Goal: Task Accomplishment & Management: Manage account settings

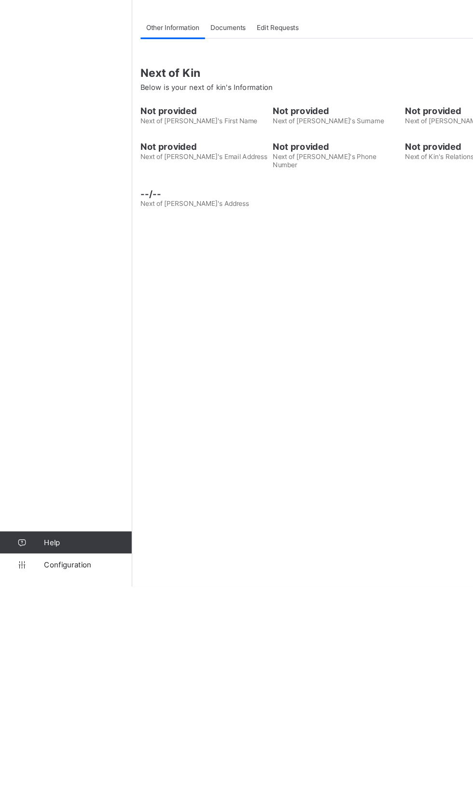
click at [53, 794] on span "Configuration" at bounding box center [77, 790] width 77 height 8
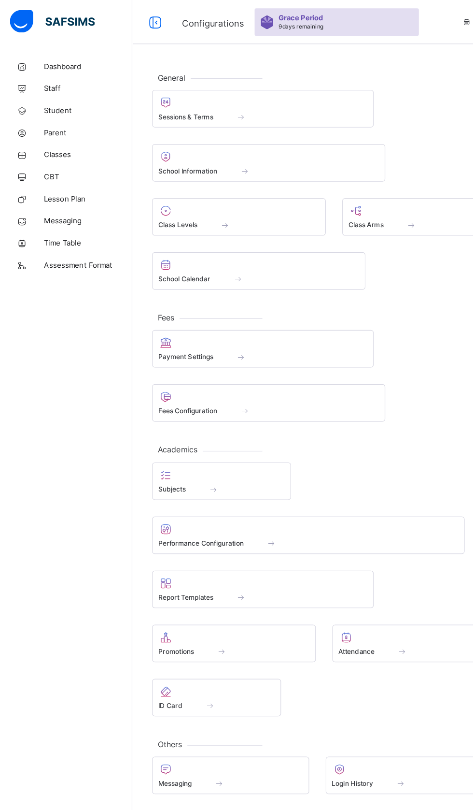
click at [171, 566] on div "Promotions" at bounding box center [205, 570] width 133 height 8
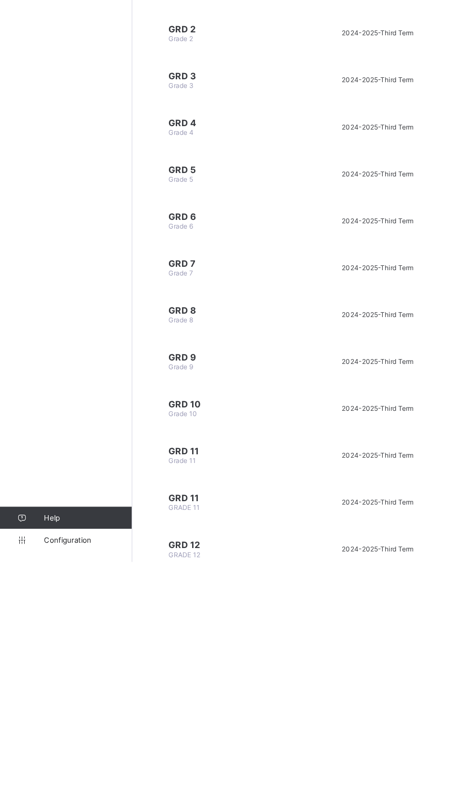
click at [169, 708] on span "GRD 11" at bounding box center [198, 713] width 101 height 10
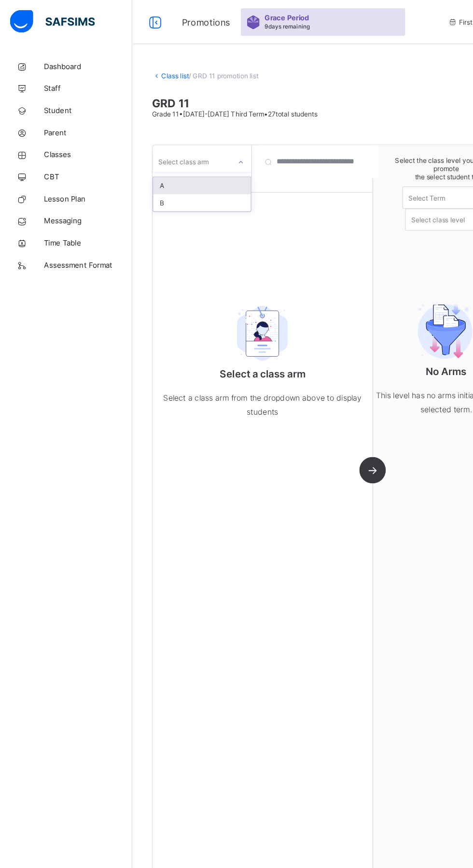
click at [157, 160] on div "A" at bounding box center [177, 162] width 86 height 15
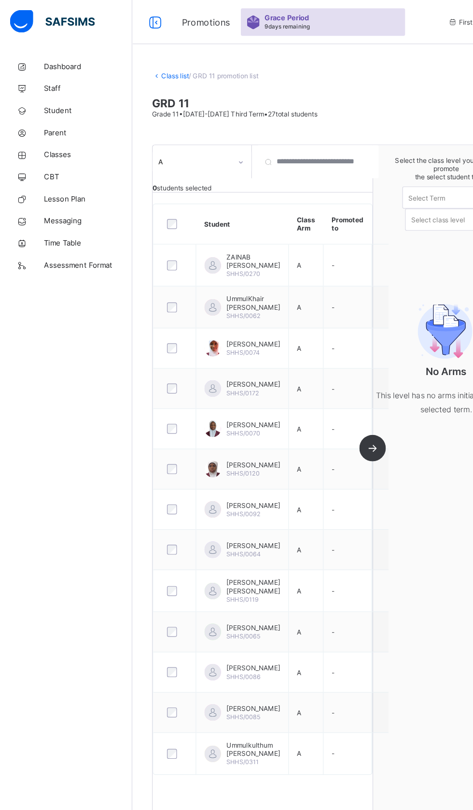
click at [167, 199] on th at bounding box center [153, 196] width 37 height 35
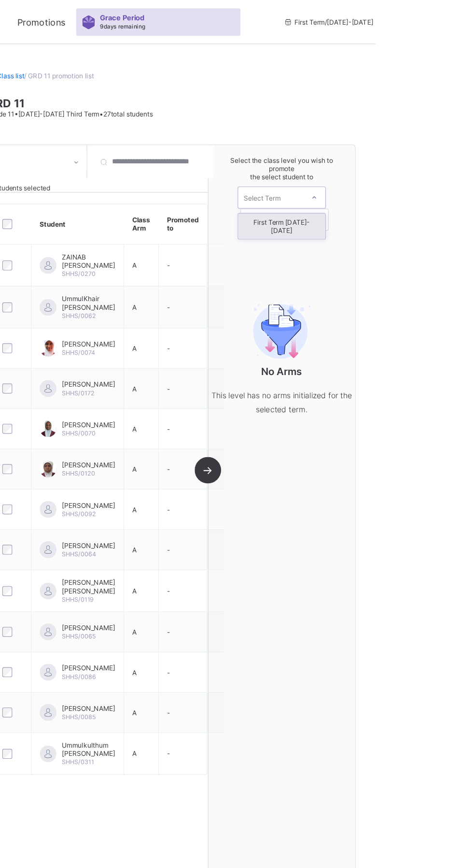
click at [372, 194] on div "First Term [DATE]-[DATE]" at bounding box center [391, 198] width 76 height 22
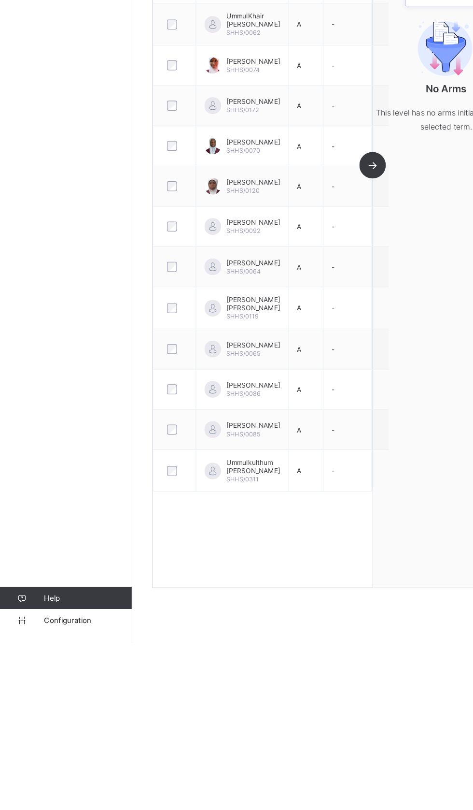
click at [65, 800] on link "Configuration" at bounding box center [57, 790] width 115 height 19
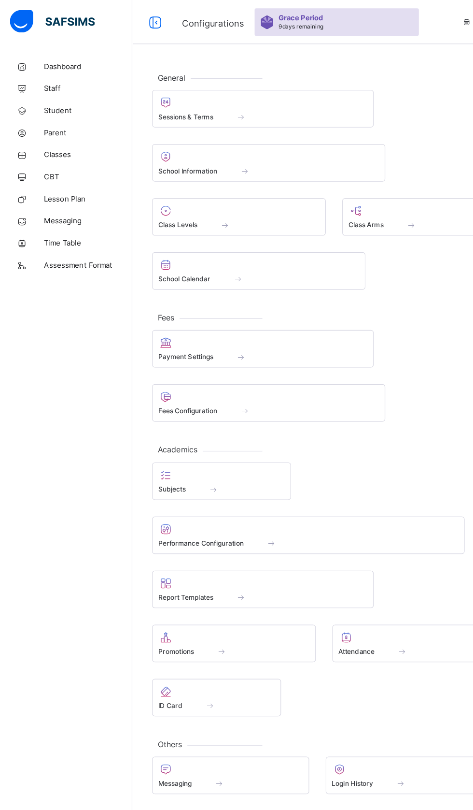
click at [344, 190] on span at bounding box center [370, 191] width 131 height 2
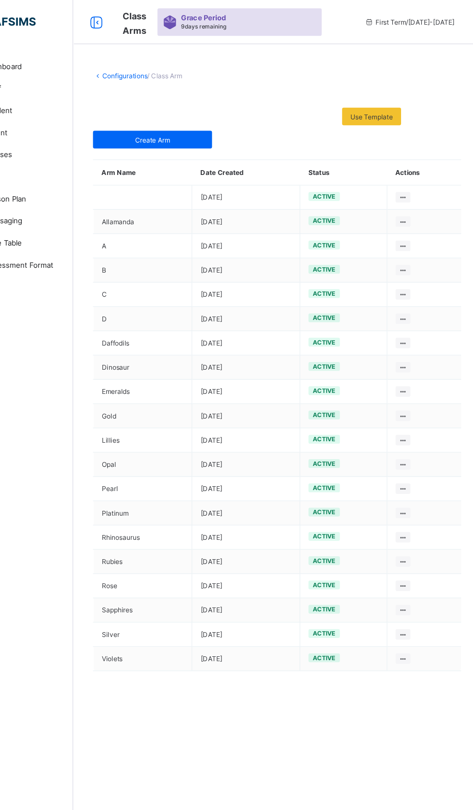
click at [160, 69] on link "Configurations" at bounding box center [162, 66] width 40 height 7
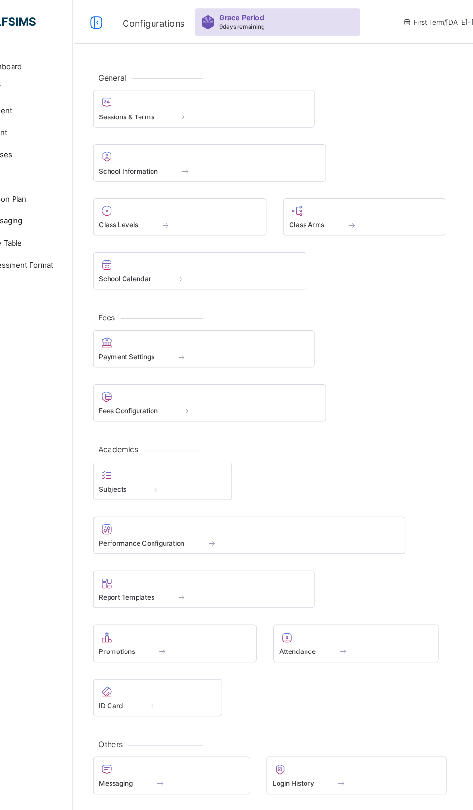
click at [177, 190] on span at bounding box center [210, 191] width 142 height 2
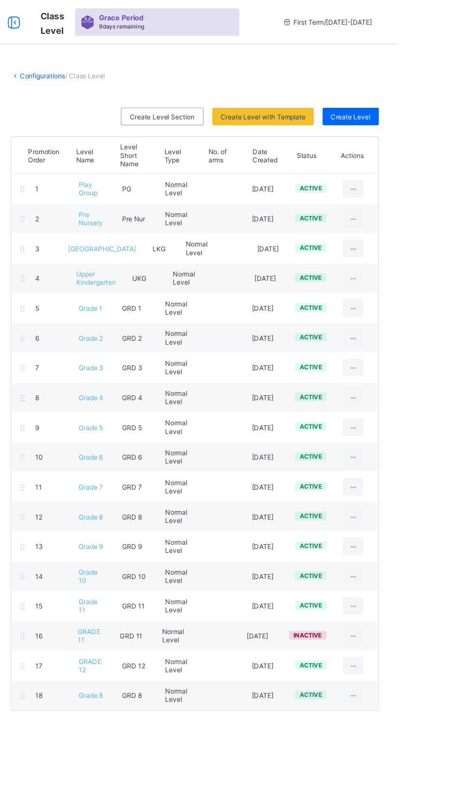
click at [434, 579] on icon at bounding box center [433, 582] width 8 height 7
click at [0, 0] on div "Edit Class Level" at bounding box center [0, 0] width 0 height 0
type input "********"
type input "******"
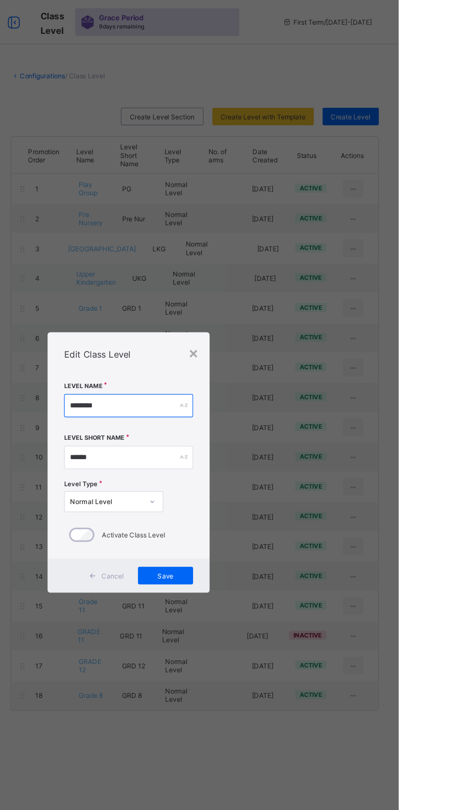
click at [253, 365] on input "********" at bounding box center [236, 355] width 113 height 20
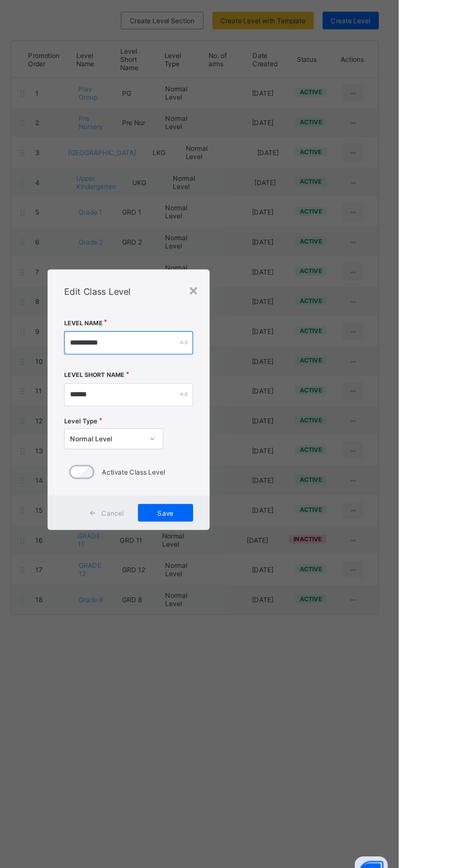
type input "**********"
click at [248, 440] on input "******" at bounding box center [236, 429] width 113 height 20
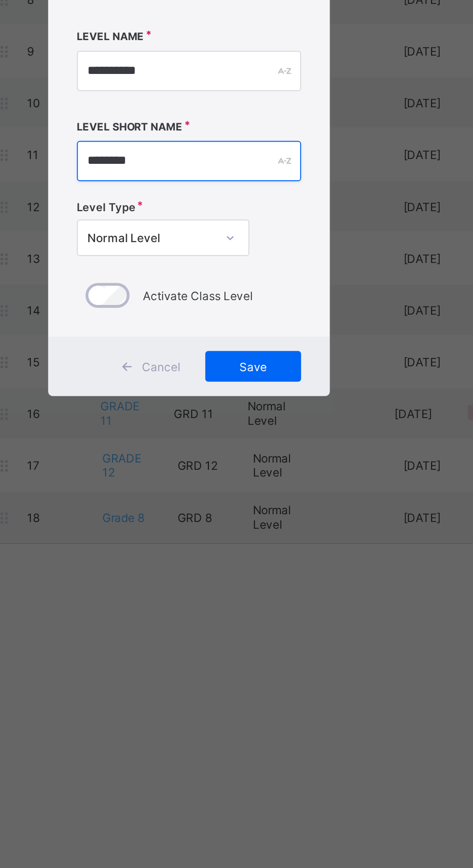
type input "********"
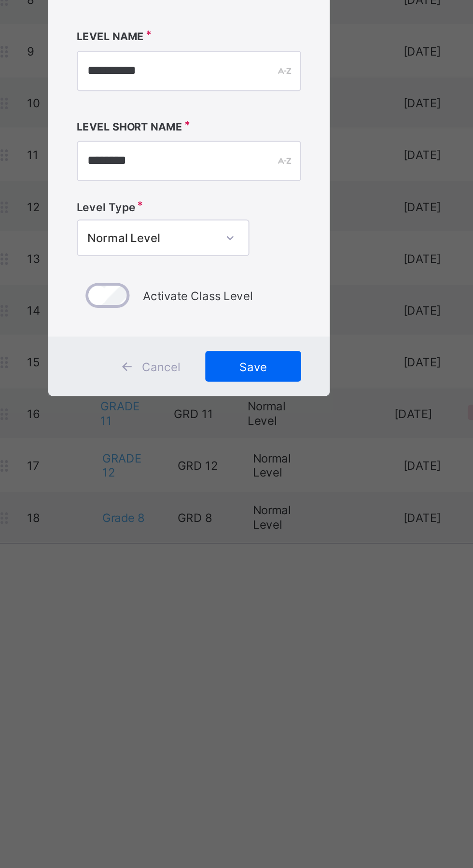
click at [286, 537] on span "Save" at bounding box center [269, 532] width 34 height 7
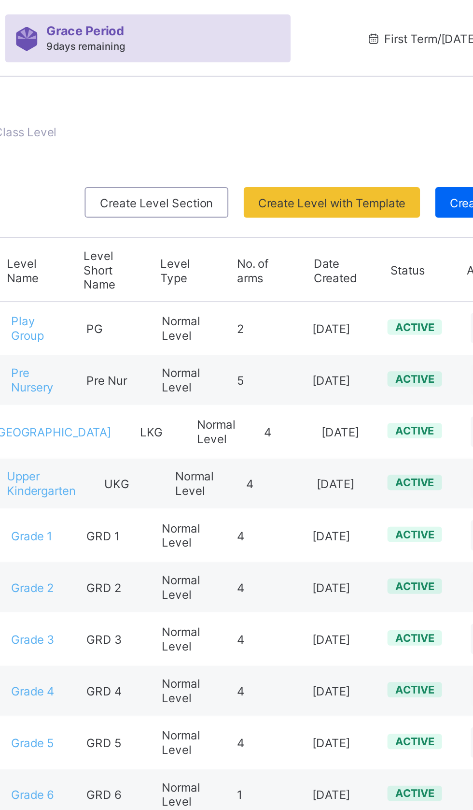
click at [252, 101] on span "Create Level Section" at bounding box center [266, 102] width 57 height 7
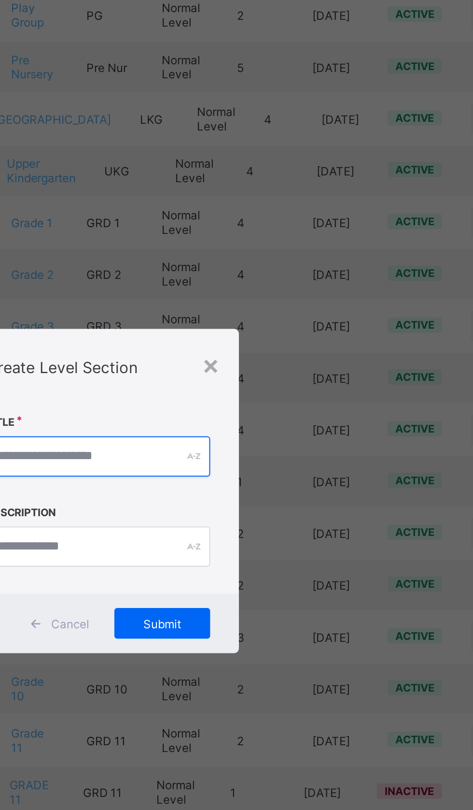
click at [246, 398] on input "text" at bounding box center [236, 387] width 113 height 20
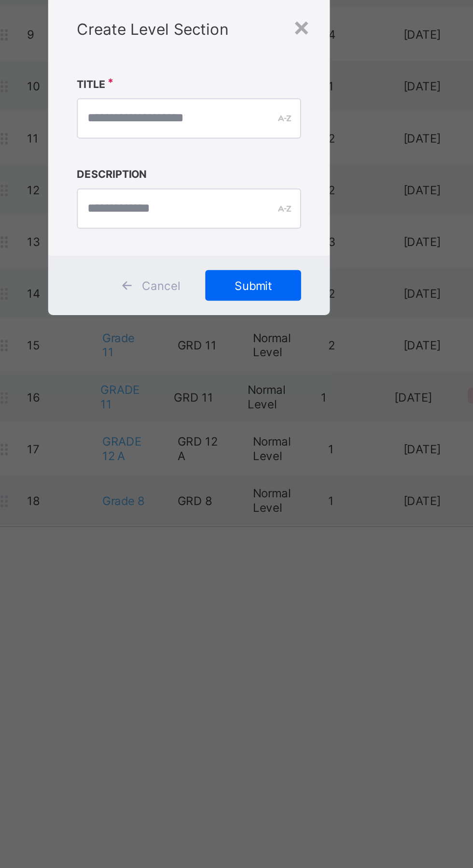
click at [298, 378] on div "×" at bounding box center [293, 370] width 9 height 16
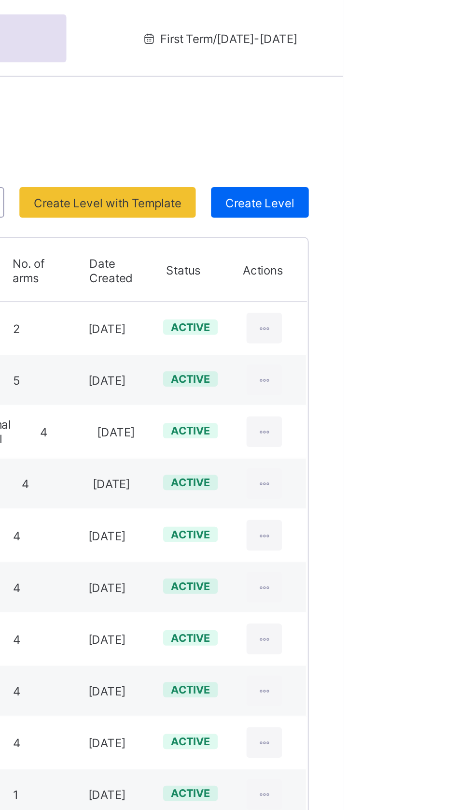
click at [432, 95] on div "Create Level" at bounding box center [431, 101] width 49 height 15
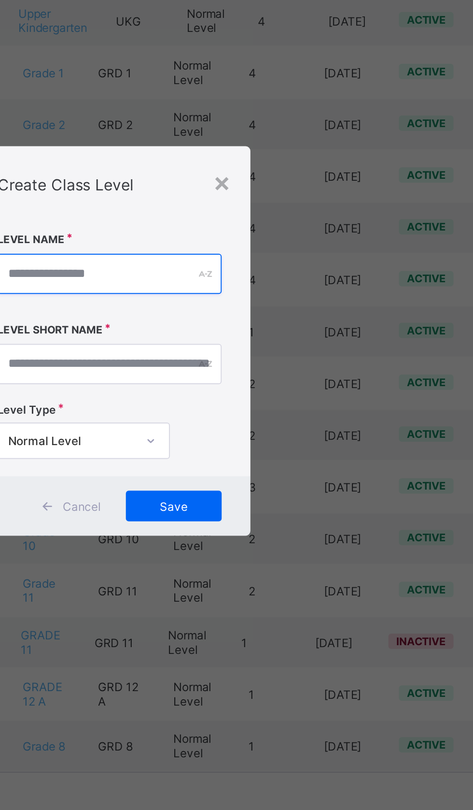
click at [237, 381] on input "text" at bounding box center [236, 371] width 113 height 20
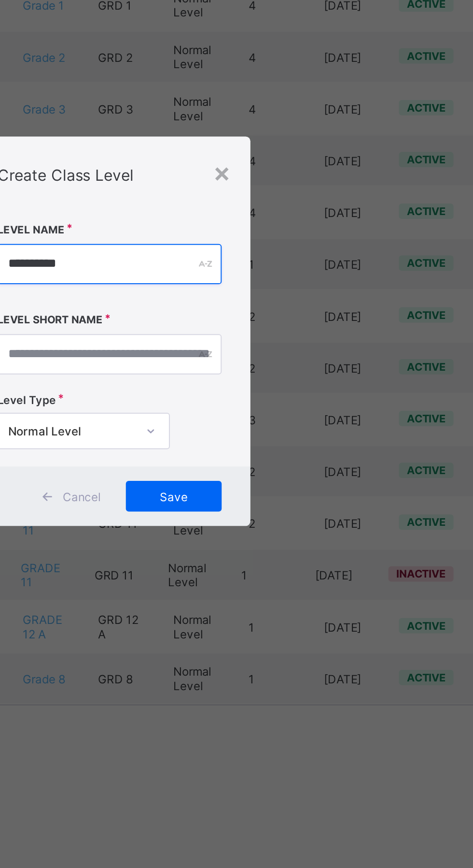
type input "**********"
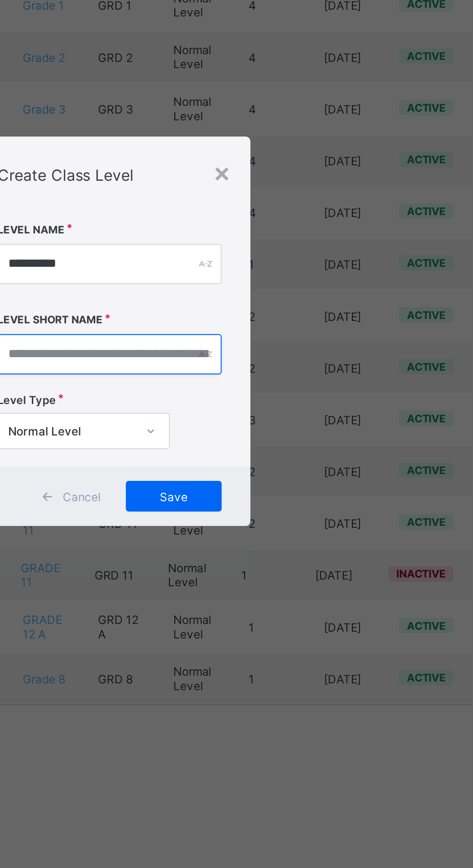
click at [238, 456] on input "text" at bounding box center [236, 445] width 113 height 20
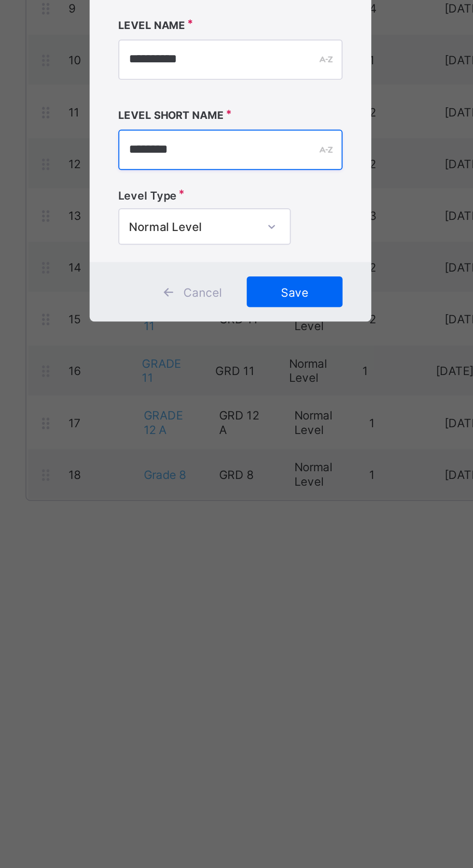
type input "********"
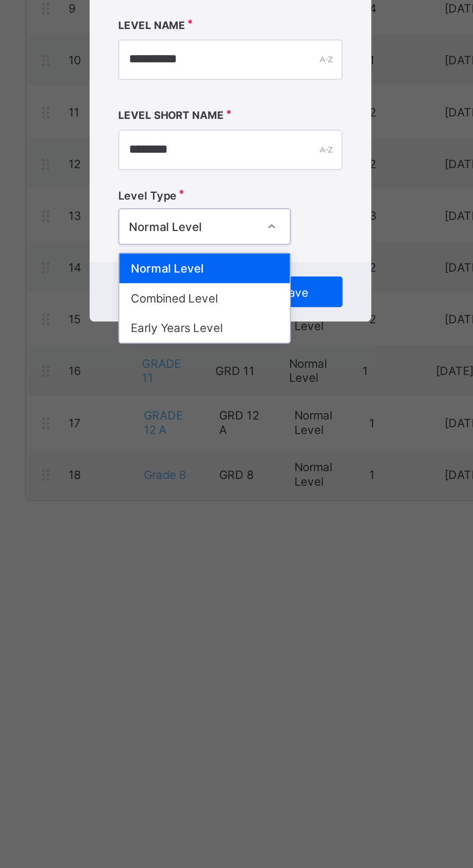
click at [227, 513] on div "Normal Level" at bounding box center [224, 505] width 86 height 15
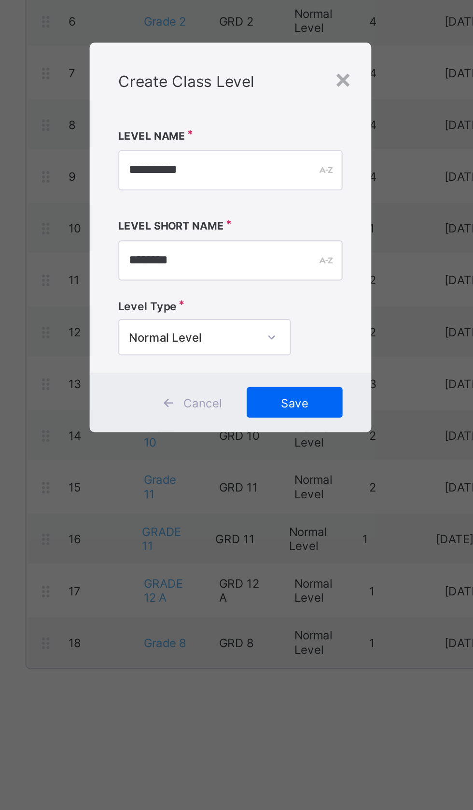
click at [286, 492] on span "Save" at bounding box center [269, 488] width 34 height 7
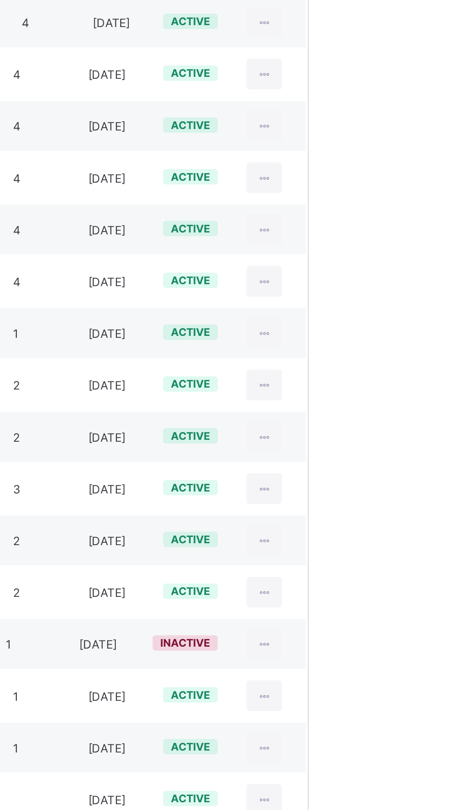
click at [436, 631] on icon at bounding box center [433, 634] width 8 height 7
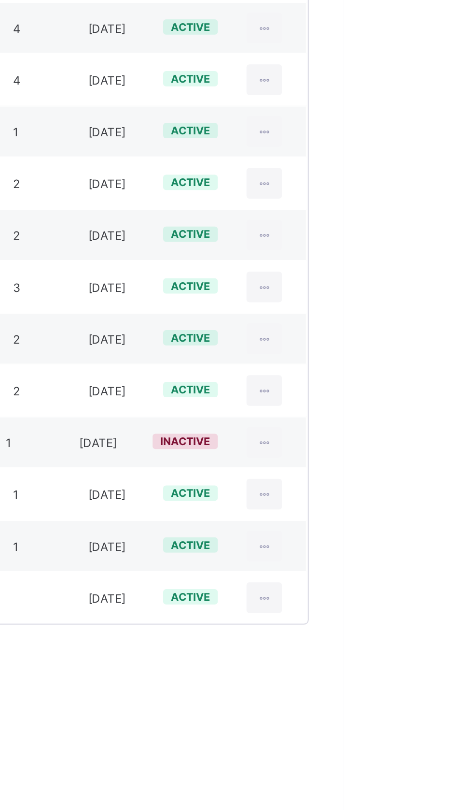
click at [431, 631] on icon at bounding box center [433, 634] width 8 height 7
click at [0, 0] on div "Move to section" at bounding box center [0, 0] width 0 height 0
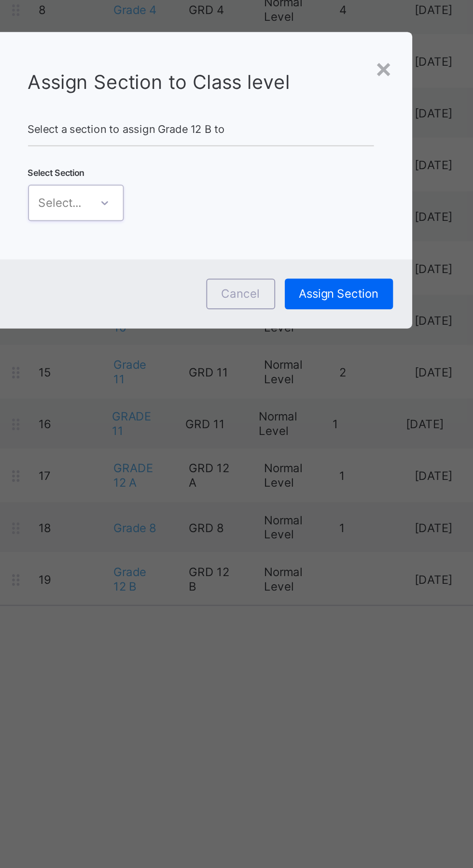
click at [267, 495] on span "Cancel" at bounding box center [256, 490] width 19 height 7
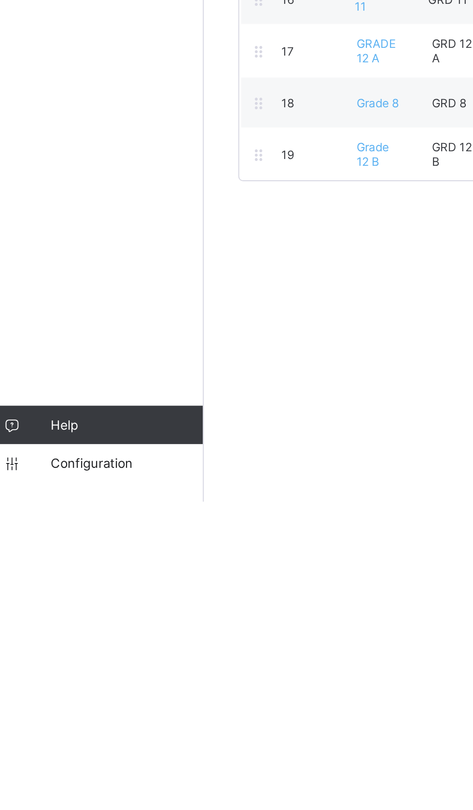
click at [56, 800] on link "Configuration" at bounding box center [57, 790] width 115 height 19
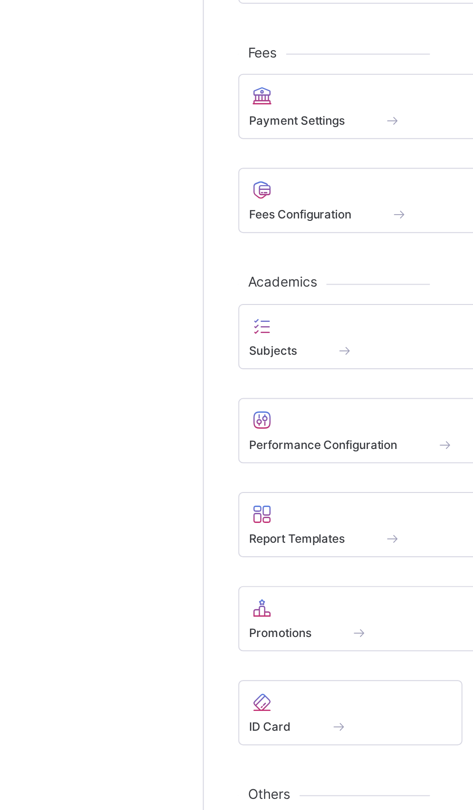
click at [152, 564] on span at bounding box center [205, 565] width 133 height 2
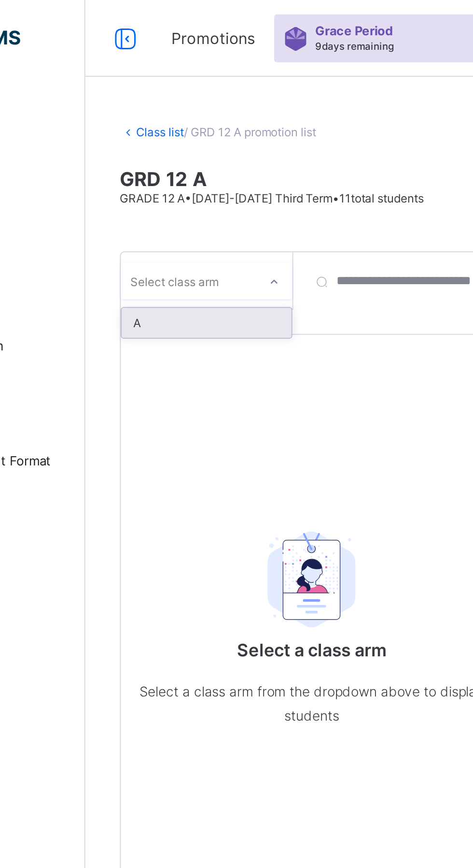
click at [151, 167] on div "A" at bounding box center [177, 162] width 86 height 15
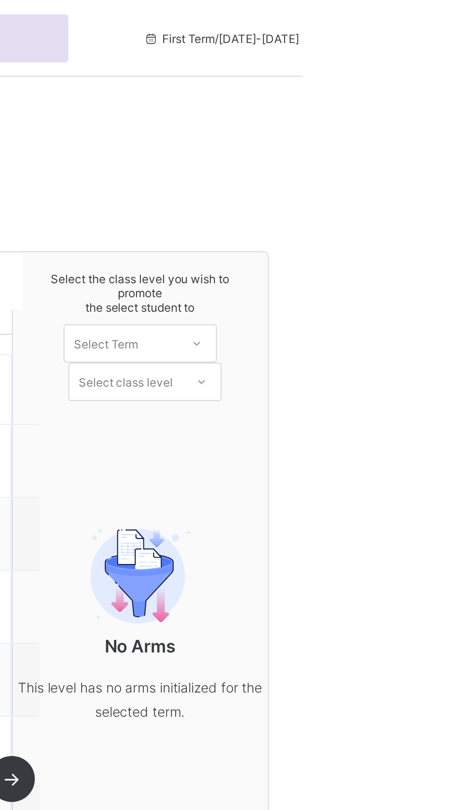
click at [386, 235] on div "Select the class level you wish to promote the select student to Select Term Se…" at bounding box center [391, 444] width 128 height 635
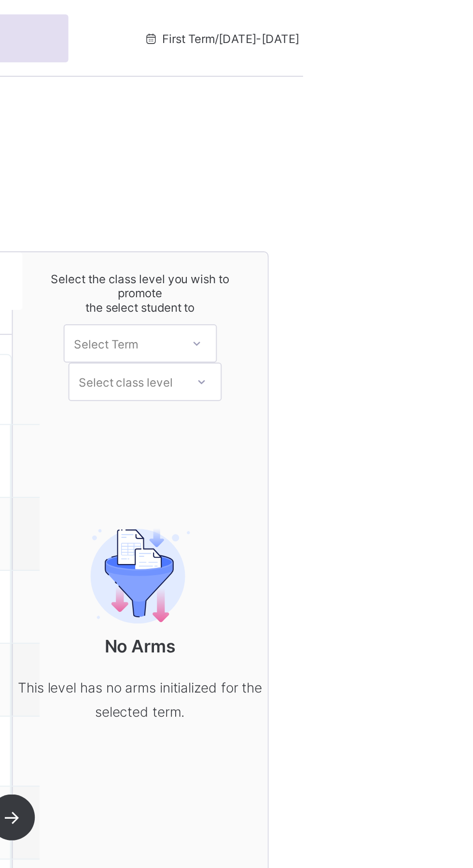
click at [368, 256] on div "No Arms This level has no arms initialized for the selected term." at bounding box center [391, 314] width 128 height 138
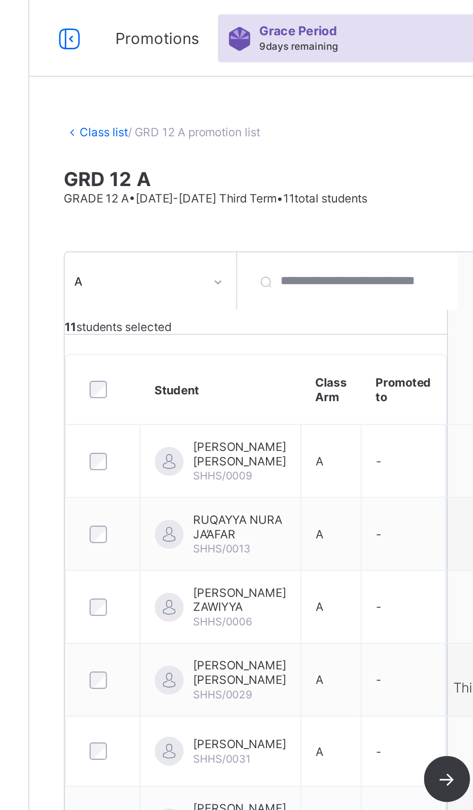
click at [149, 68] on link "Class list" at bounding box center [154, 66] width 24 height 7
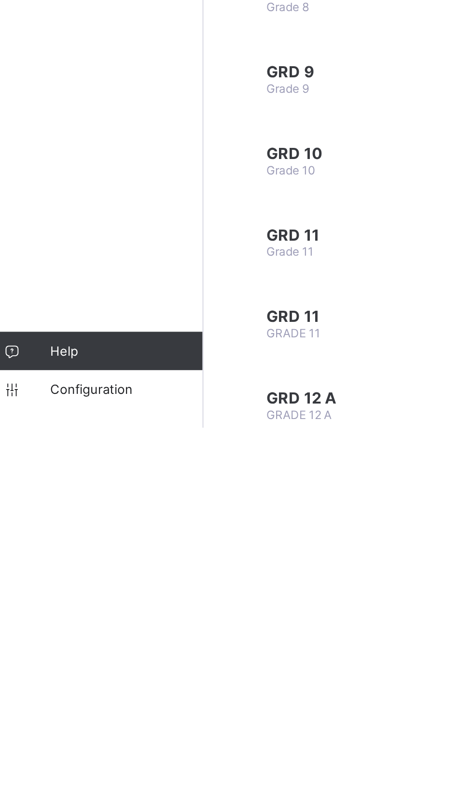
click at [59, 794] on span "Configuration" at bounding box center [77, 790] width 77 height 8
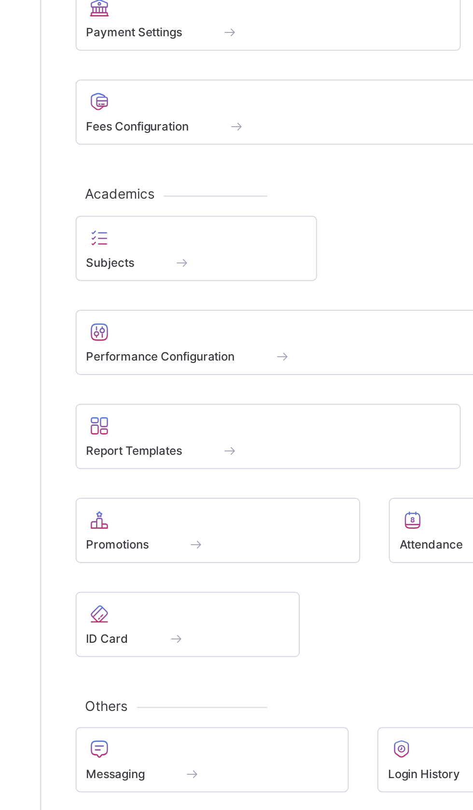
click at [146, 567] on span "Promotions" at bounding box center [154, 570] width 31 height 7
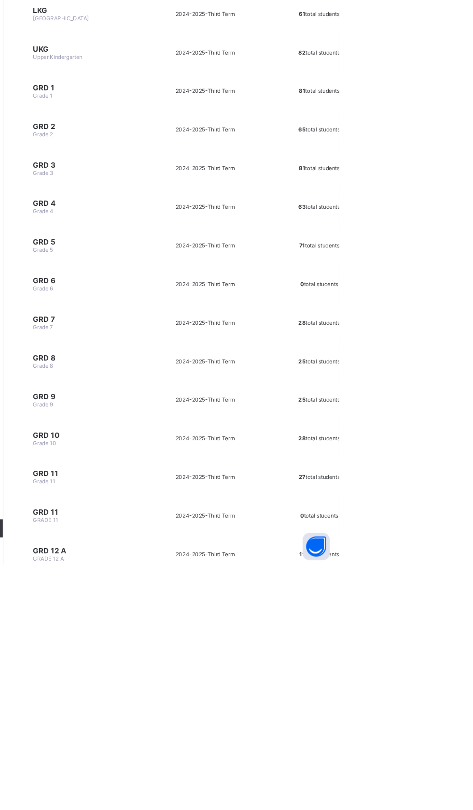
click at [333, 795] on span "Third Term" at bounding box center [347, 798] width 29 height 7
click at [441, 795] on span "11 total students" at bounding box center [452, 798] width 43 height 7
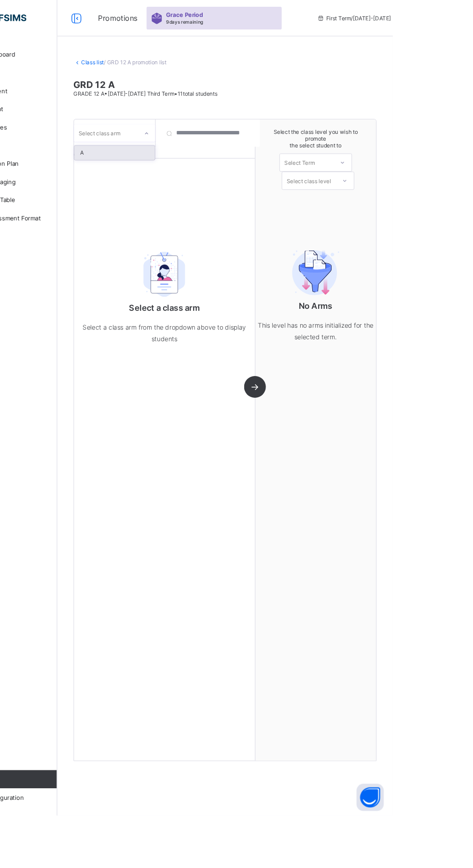
click at [162, 159] on div "A" at bounding box center [177, 162] width 86 height 15
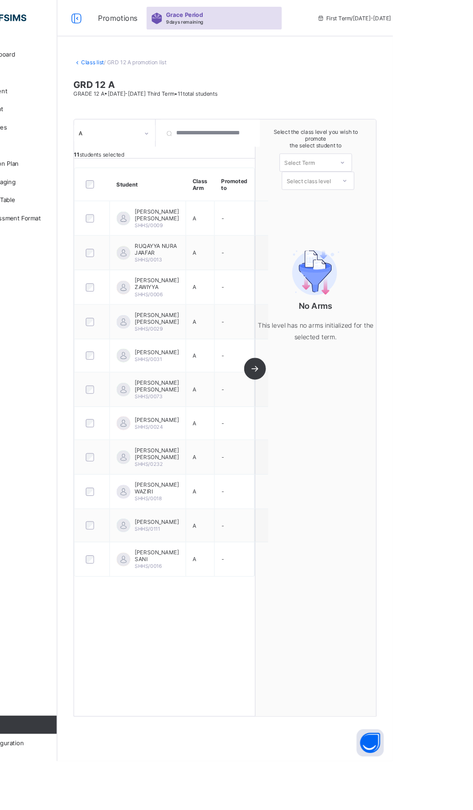
click at [325, 435] on div "A 11 students selected Student Class Arm Promoted to [PERSON_NAME] [PERSON_NAME…" at bounding box center [230, 444] width 193 height 635
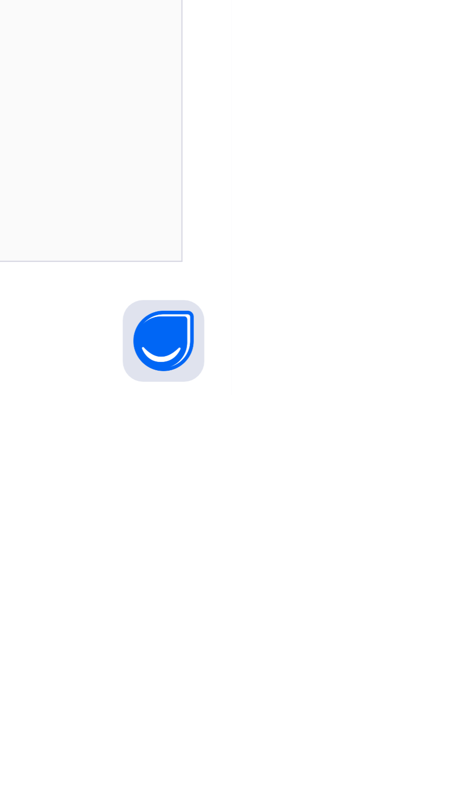
type input "****"
click at [464, 805] on button "Open asap" at bounding box center [449, 790] width 29 height 29
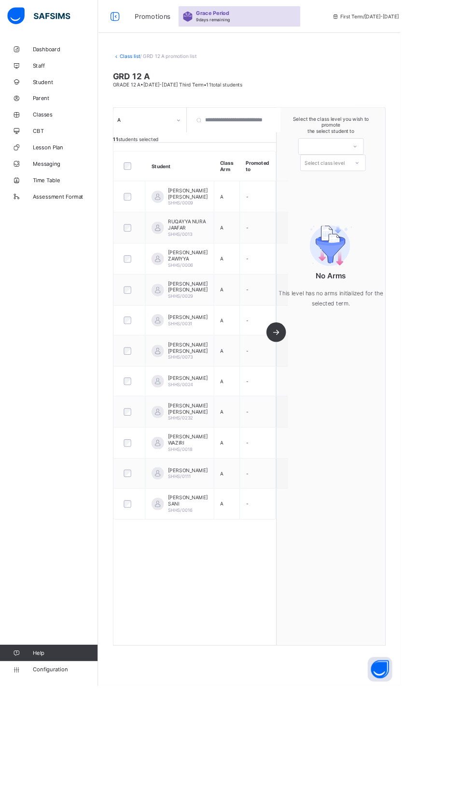
click at [464, 805] on button "Open asap" at bounding box center [449, 790] width 29 height 29
click at [69, 775] on span "Help" at bounding box center [77, 771] width 77 height 8
click at [50, 135] on span "Classes" at bounding box center [77, 135] width 77 height 8
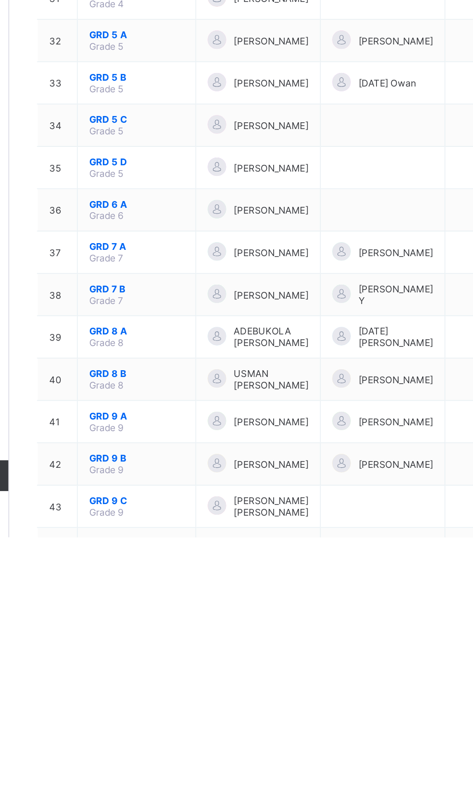
scroll to position [483, 0]
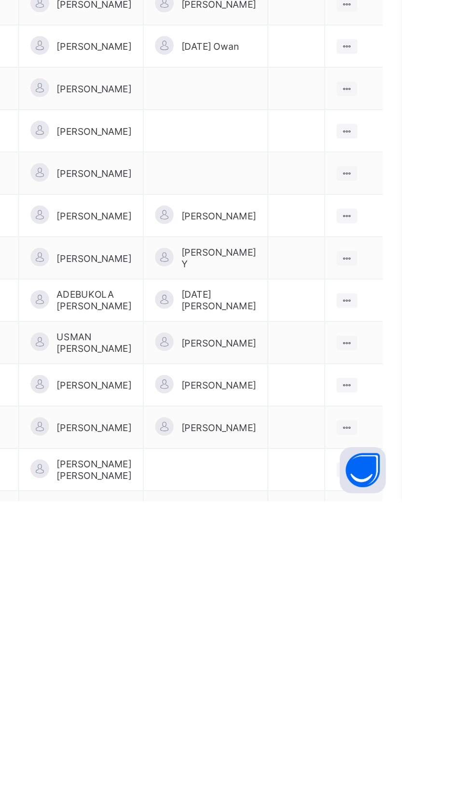
click at [0, 0] on ul "View Class Assign form Teacher" at bounding box center [0, 0] width 0 height 0
click at [0, 0] on div "View Class" at bounding box center [0, 0] width 0 height 0
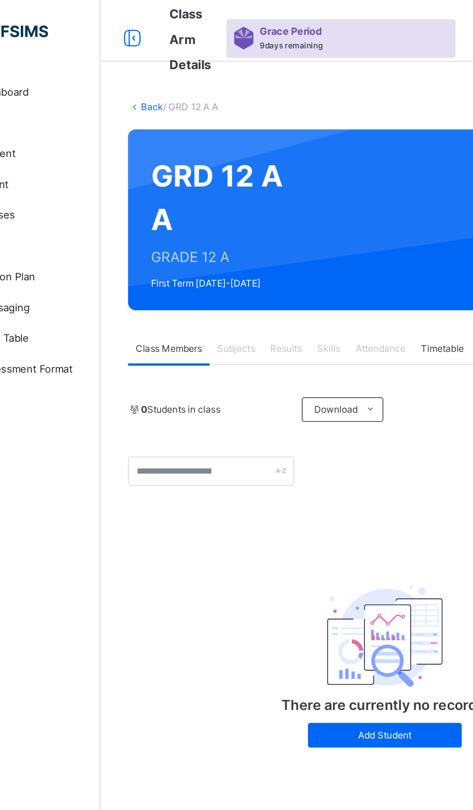
click at [206, 218] on span "Subjects" at bounding box center [201, 218] width 24 height 9
click at [199, 213] on div "Subjects" at bounding box center [201, 218] width 33 height 19
click at [230, 362] on div "There are currently no records. Add Student" at bounding box center [294, 410] width 193 height 138
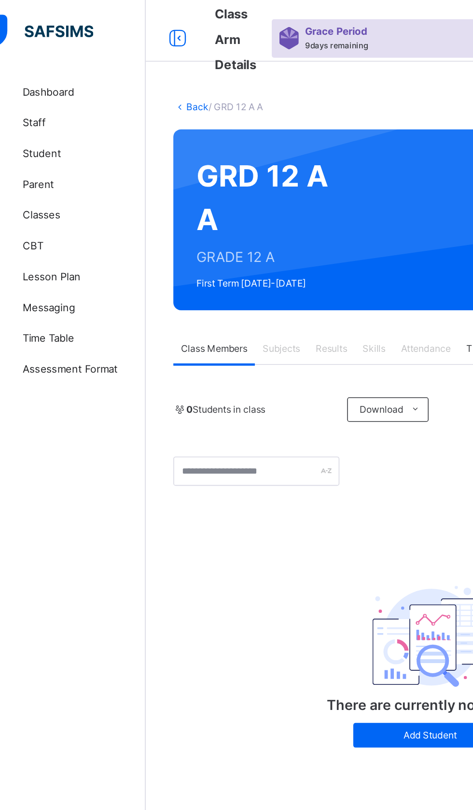
click at [144, 68] on link "Back" at bounding box center [149, 66] width 14 height 7
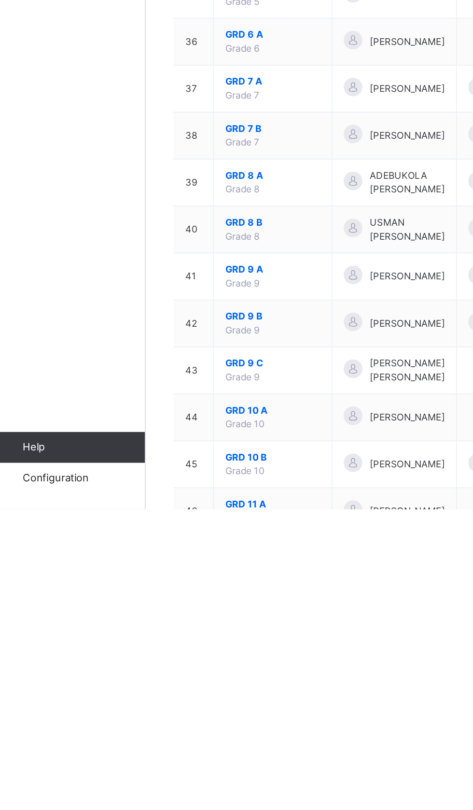
scroll to position [676, 0]
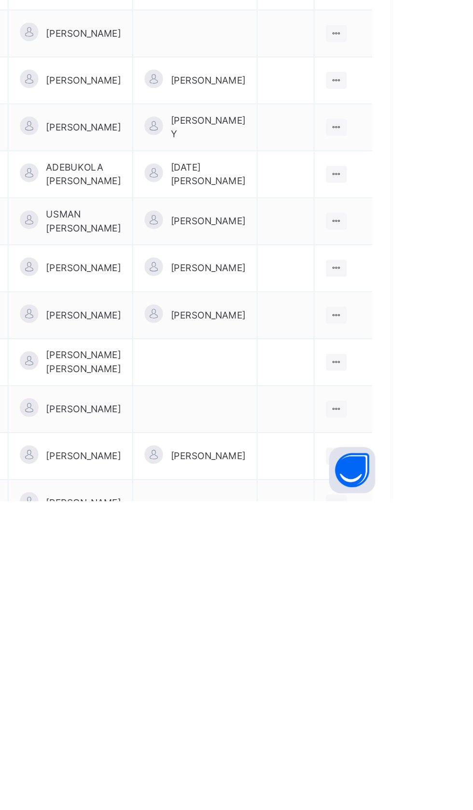
click at [0, 0] on ul "View Class Assign form Teacher" at bounding box center [0, 0] width 0 height 0
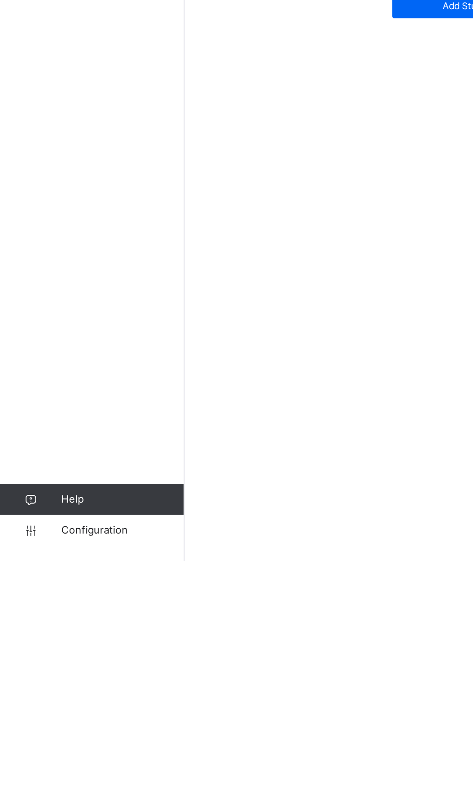
click at [60, 800] on link "Configuration" at bounding box center [57, 790] width 115 height 19
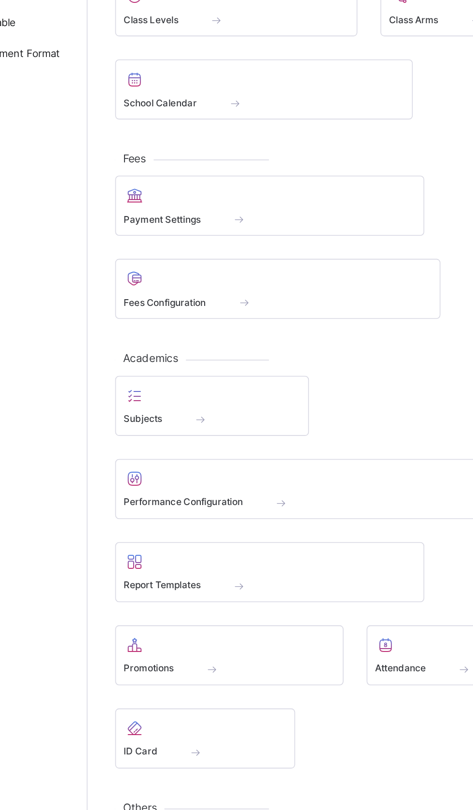
click at [214, 604] on div at bounding box center [205, 603] width 133 height 14
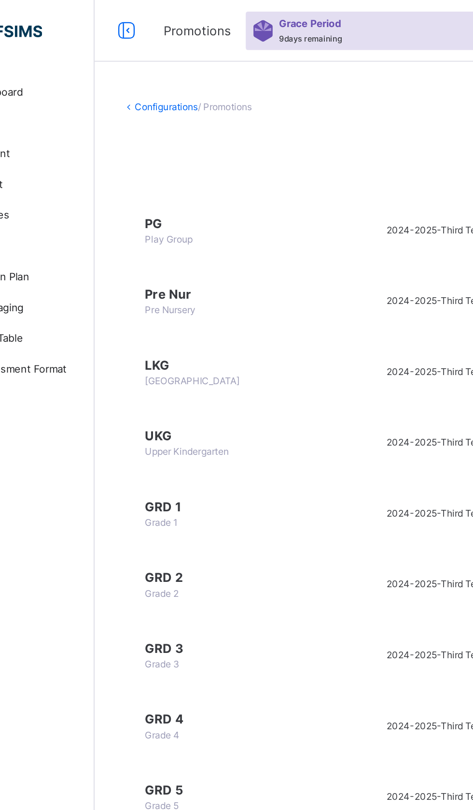
click at [153, 69] on link "Configurations" at bounding box center [162, 66] width 40 height 7
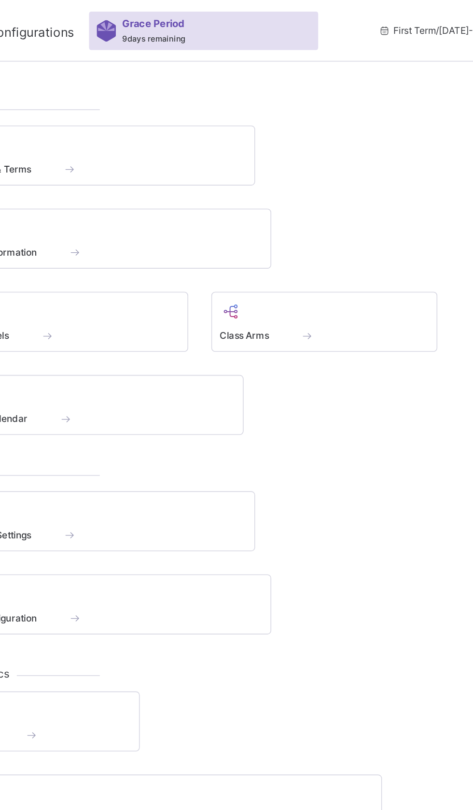
click at [349, 205] on div "Class Arms" at bounding box center [370, 210] width 131 height 10
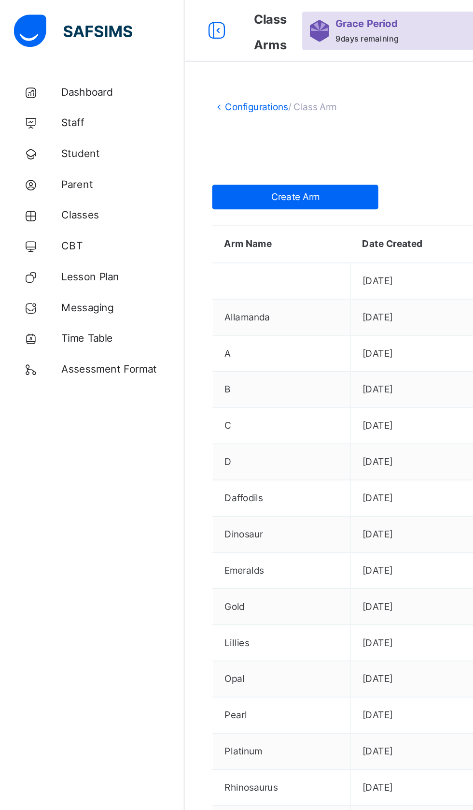
click at [156, 67] on link "Configurations" at bounding box center [162, 66] width 40 height 7
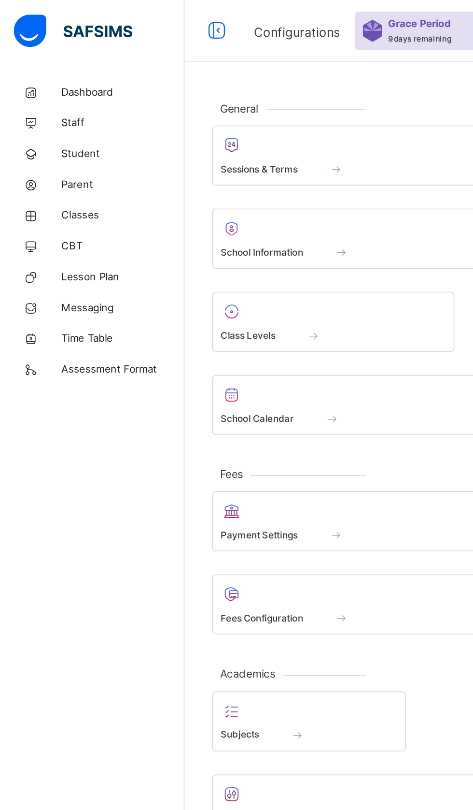
click at [157, 206] on span "Class Levels" at bounding box center [156, 210] width 34 height 9
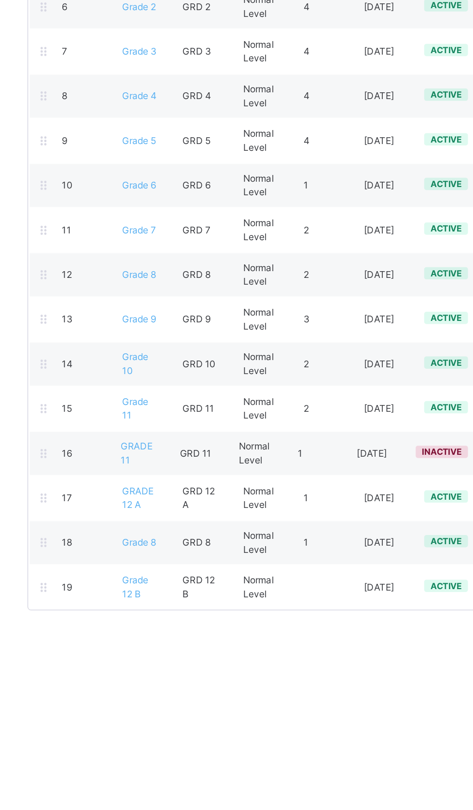
click at [202, 612] on span "GRADE 12 A" at bounding box center [203, 620] width 20 height 16
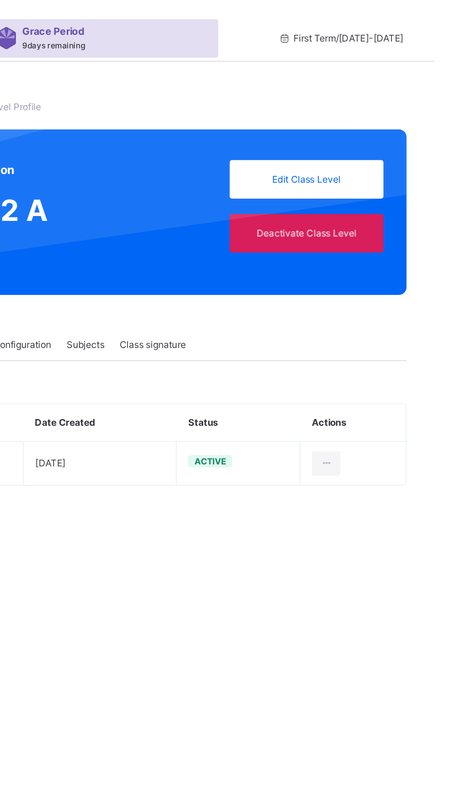
click at [412, 289] on div at bounding box center [406, 290] width 18 height 15
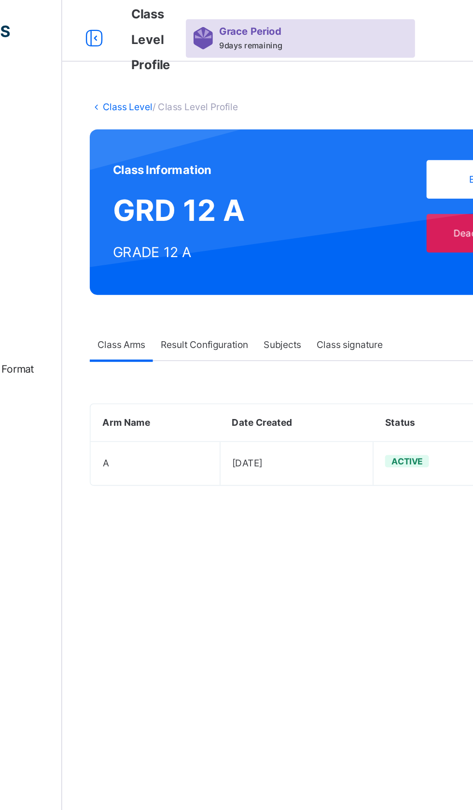
click at [196, 214] on span "Result Configuration" at bounding box center [205, 216] width 55 height 9
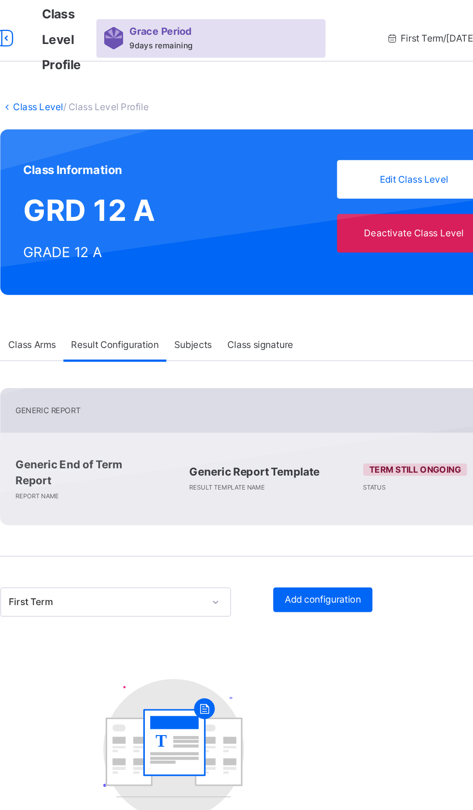
click at [257, 212] on span "Subjects" at bounding box center [255, 216] width 24 height 9
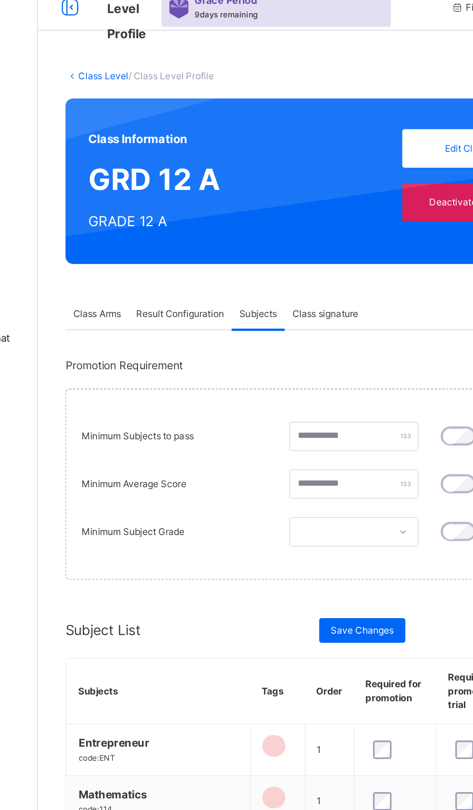
click at [287, 209] on div "Class signature" at bounding box center [296, 216] width 51 height 19
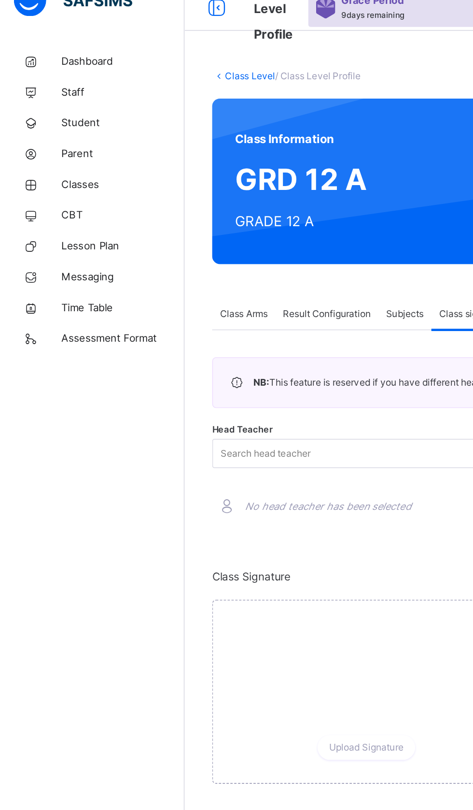
click at [148, 263] on icon at bounding box center [148, 260] width 11 height 10
click at [153, 210] on div "Class Arms" at bounding box center [153, 216] width 40 height 19
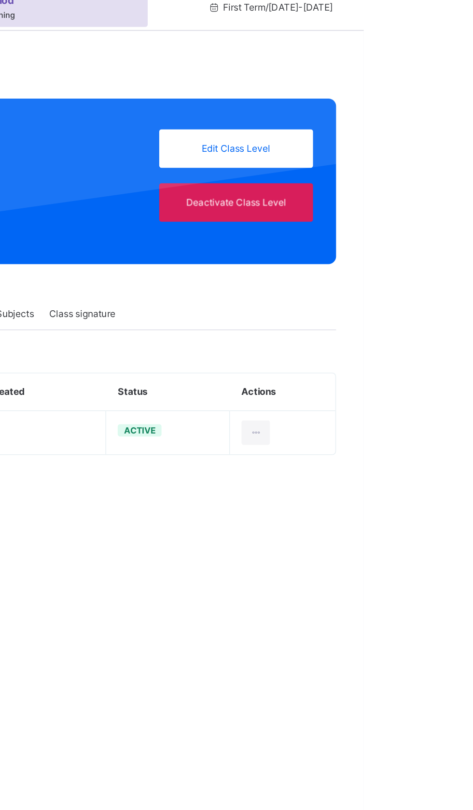
click at [404, 287] on icon at bounding box center [405, 290] width 8 height 9
click at [0, 0] on div "View Details" at bounding box center [0, 0] width 0 height 0
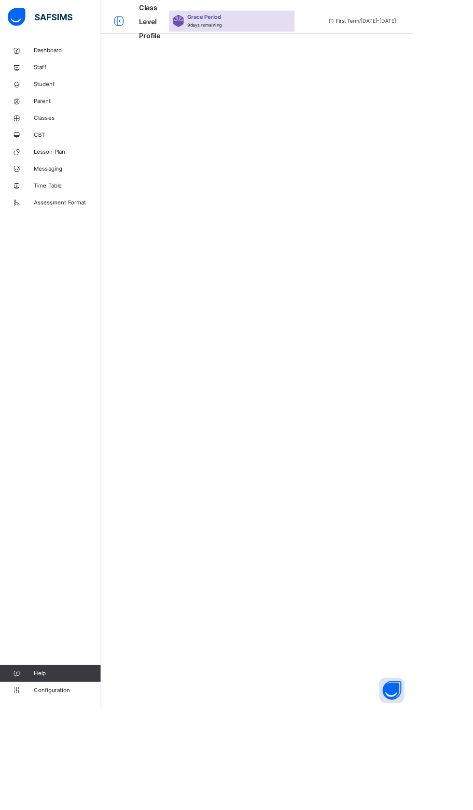
click at [68, 800] on link "Configuration" at bounding box center [57, 790] width 115 height 19
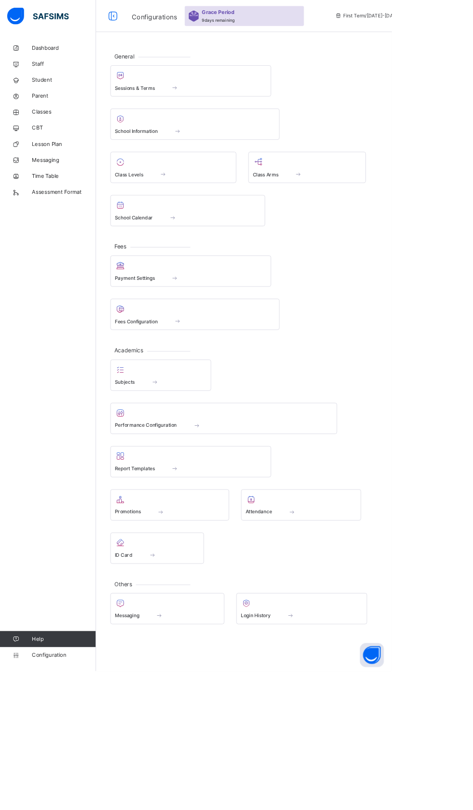
click at [183, 616] on div "Promotions" at bounding box center [205, 618] width 133 height 10
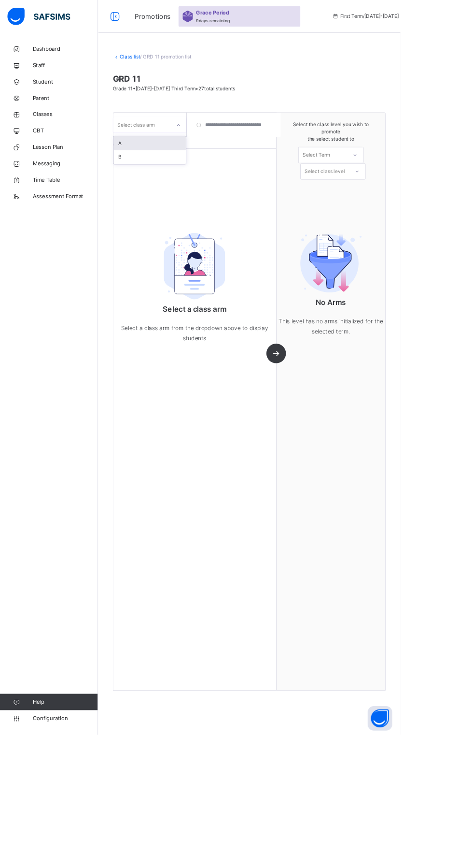
click at [149, 161] on div "A" at bounding box center [177, 169] width 86 height 16
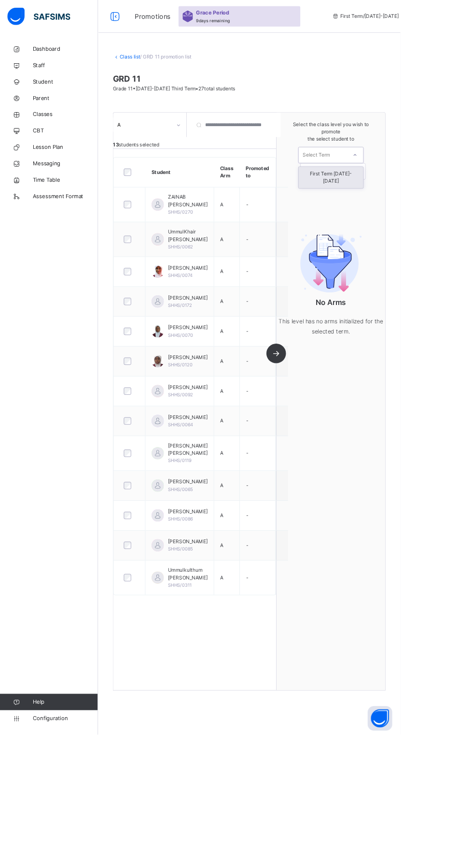
click at [375, 205] on div "First Term [DATE]-[DATE]" at bounding box center [391, 209] width 76 height 25
click at [386, 240] on div "GRADE 12 A" at bounding box center [394, 241] width 76 height 16
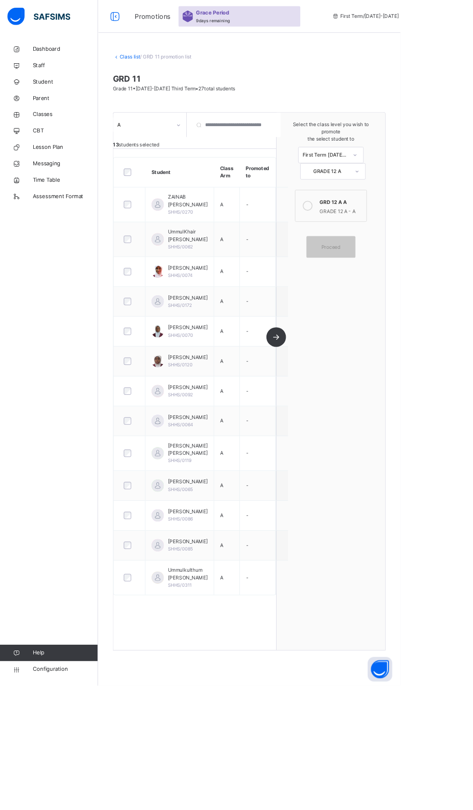
click at [365, 239] on icon at bounding box center [364, 243] width 12 height 12
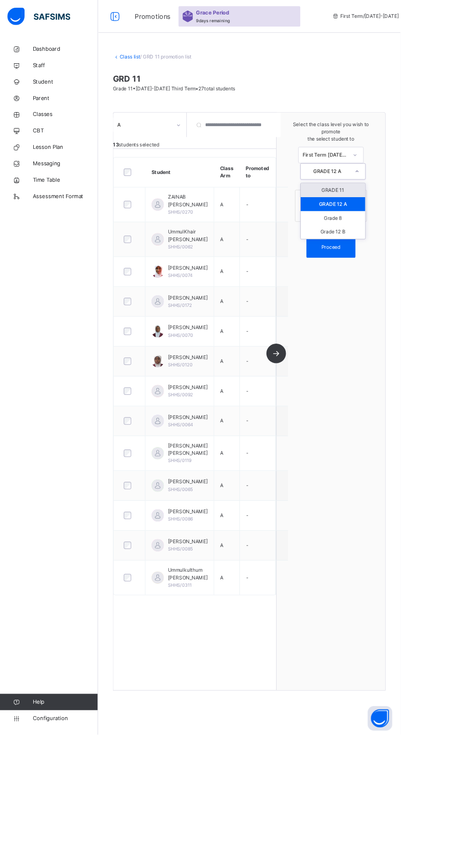
click at [388, 396] on div "Select the class level you wish to promote the select student to First Term [DA…" at bounding box center [391, 474] width 128 height 682
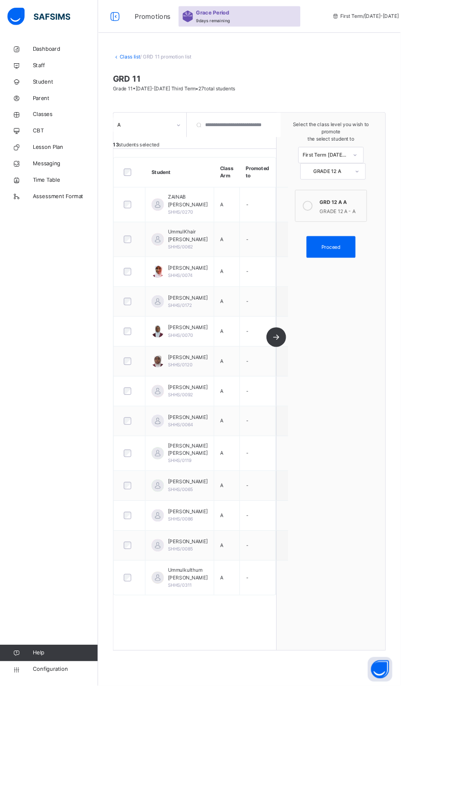
click at [370, 285] on div "Proceed" at bounding box center [391, 292] width 58 height 26
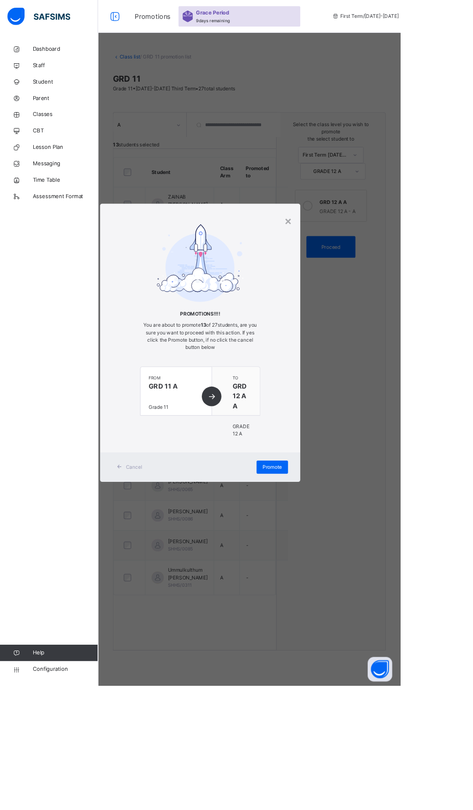
click at [333, 556] on span "Promote" at bounding box center [322, 551] width 23 height 9
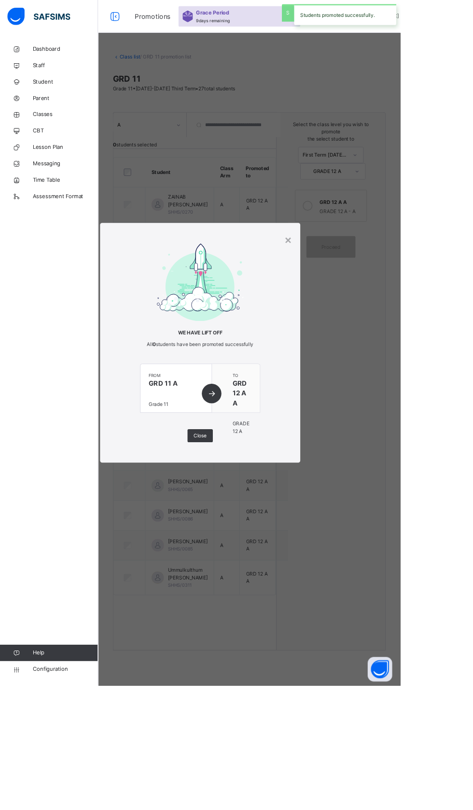
click at [252, 522] on div "Close" at bounding box center [237, 514] width 30 height 15
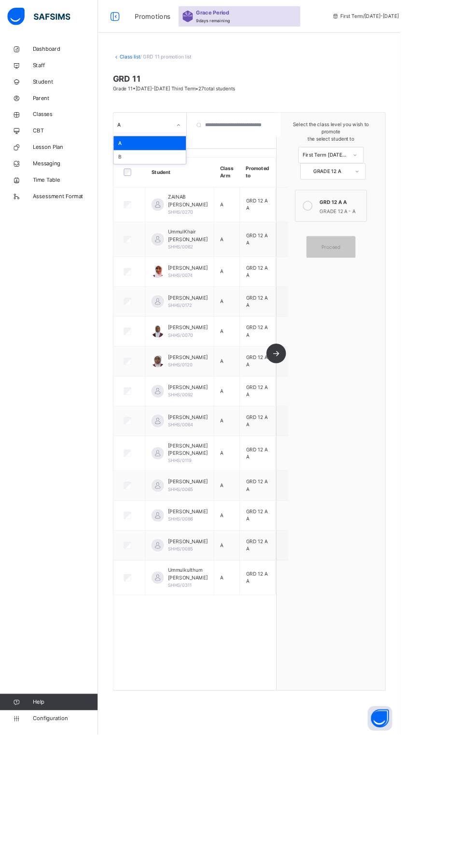
click at [162, 188] on div "B" at bounding box center [177, 185] width 86 height 16
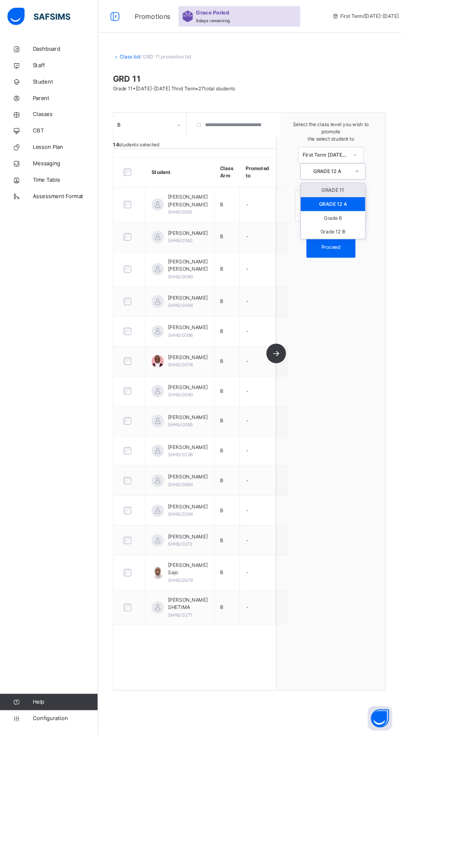
click at [383, 275] on div "Grade 12 B" at bounding box center [394, 274] width 76 height 16
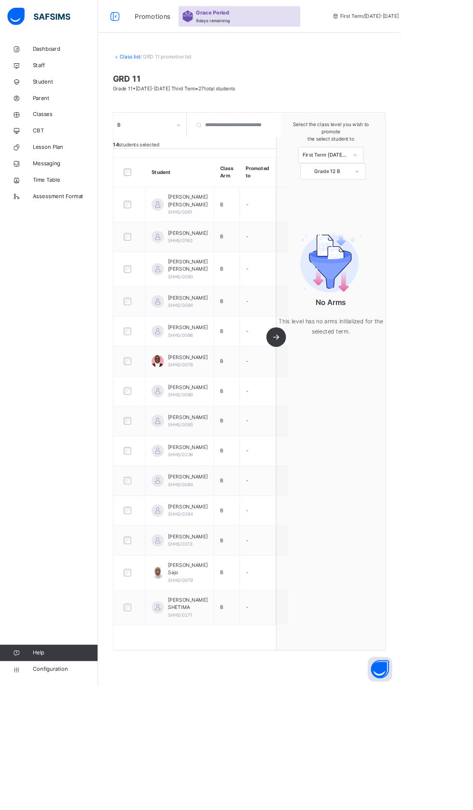
click at [321, 430] on div "B 14 students selected Student Class Arm Promoted to [PERSON_NAME] [PERSON_NAME…" at bounding box center [230, 450] width 193 height 635
click at [319, 440] on div "B 14 students selected Student Class Arm Promoted to [PERSON_NAME] [PERSON_NAME…" at bounding box center [230, 450] width 193 height 635
click at [74, 795] on span "Configuration" at bounding box center [77, 790] width 77 height 10
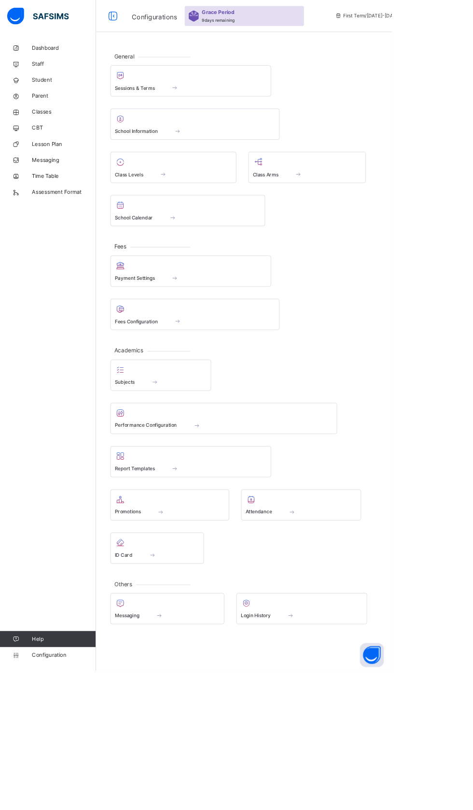
click at [335, 189] on div at bounding box center [370, 195] width 131 height 14
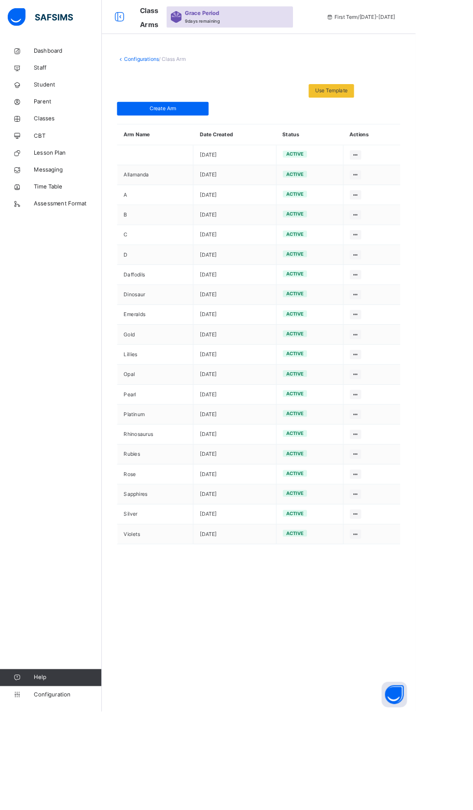
click at [154, 68] on link "Configurations" at bounding box center [162, 66] width 40 height 7
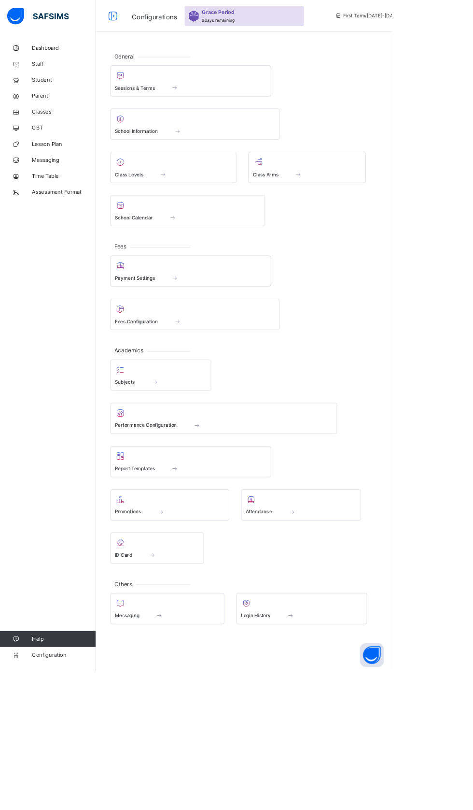
click at [165, 194] on div at bounding box center [210, 195] width 142 height 14
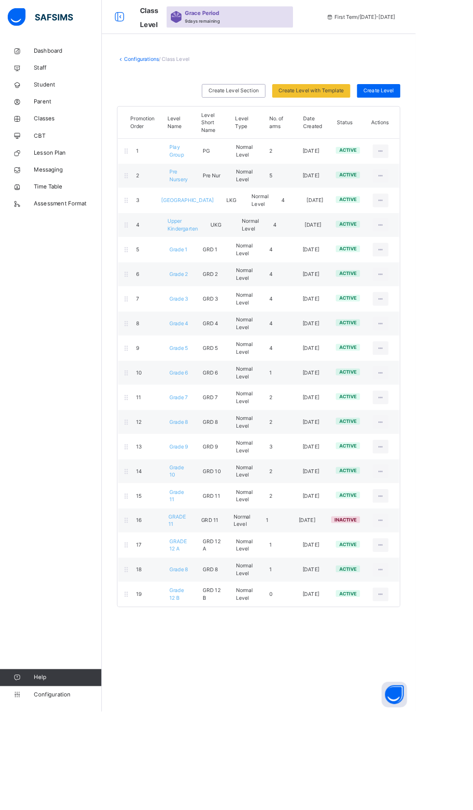
click at [435, 616] on icon at bounding box center [433, 620] width 8 height 9
click at [0, 0] on div "Edit Class Level" at bounding box center [0, 0] width 0 height 0
type input "**********"
type input "********"
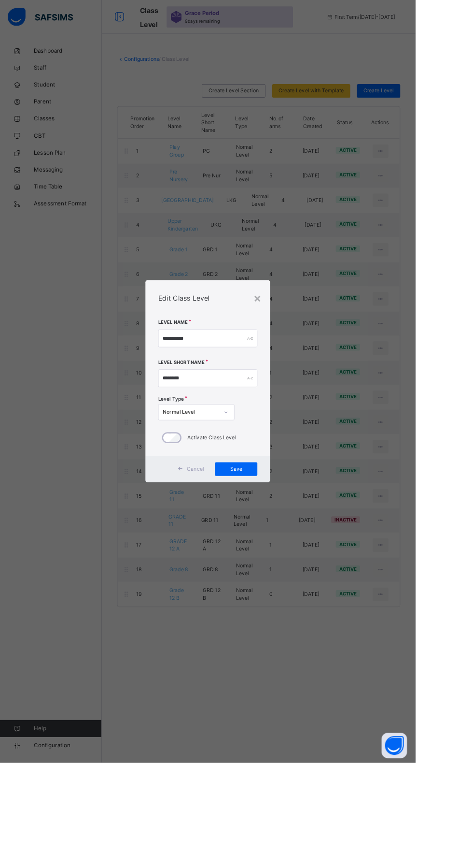
click at [308, 399] on div "**********" at bounding box center [237, 438] width 142 height 159
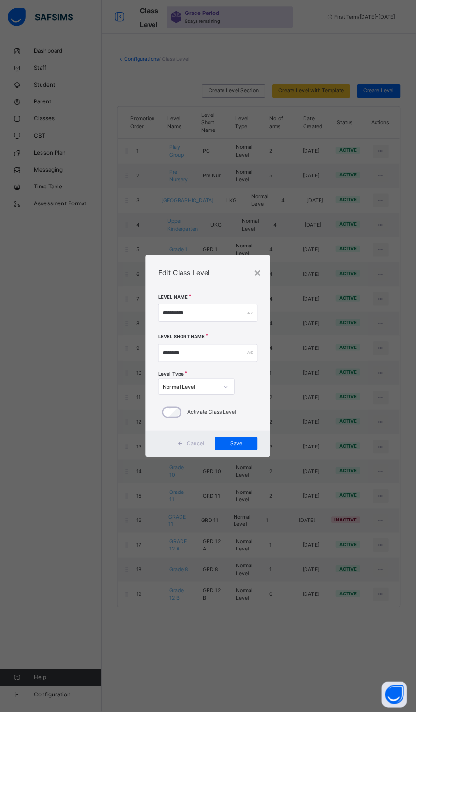
click at [298, 320] on div "×" at bounding box center [293, 310] width 9 height 20
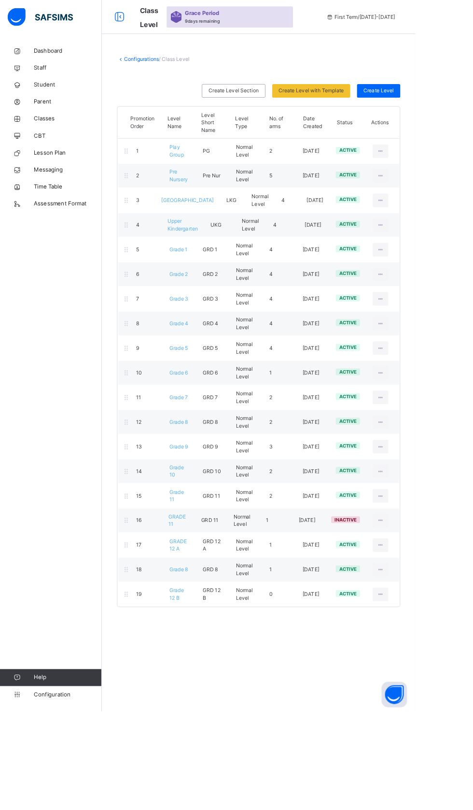
click at [0, 0] on ul "View Class Level Edit Class Level Move to section Deactivate Class Level" at bounding box center [0, 0] width 0 height 0
click at [0, 0] on div "View Class Level" at bounding box center [0, 0] width 0 height 0
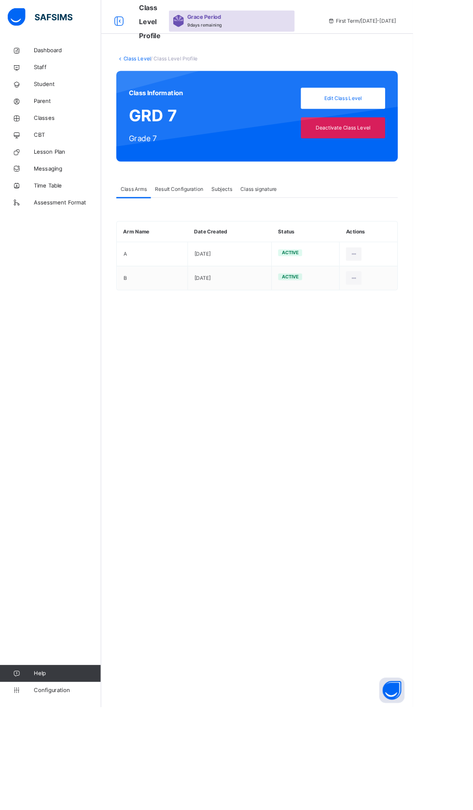
click at [140, 86] on div "Class Information GRD 7 Grade 7 Edit Class Level Deactivate Class Level" at bounding box center [294, 133] width 323 height 104
click at [148, 76] on div "Class Level / Class Level Profile Class Information GRD 7 Grade 7 Edit Class Le…" at bounding box center [294, 202] width 357 height 308
click at [152, 71] on div "Class Level / Class Level Profile Class Information GRD 7 Grade 7 Edit Class Le…" at bounding box center [294, 202] width 357 height 308
click at [153, 65] on link "Class Level" at bounding box center [157, 66] width 31 height 7
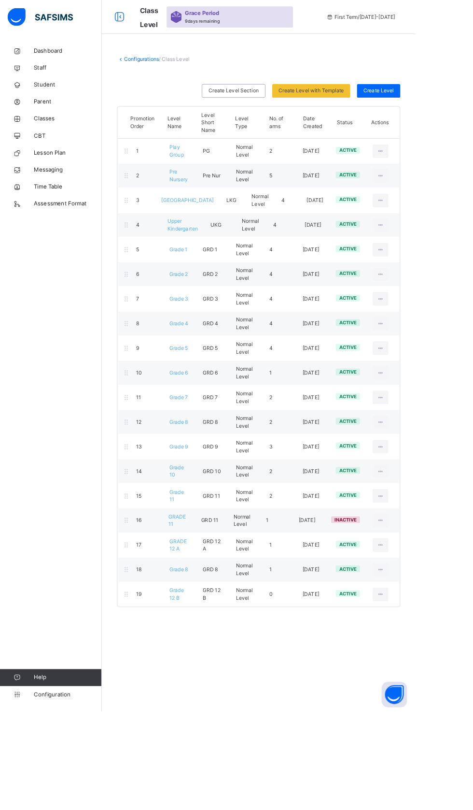
click at [0, 0] on ul "View Class Level Edit Class Level Move to section Deactivate Class Level" at bounding box center [0, 0] width 0 height 0
click at [0, 0] on div "Edit Class Level" at bounding box center [0, 0] width 0 height 0
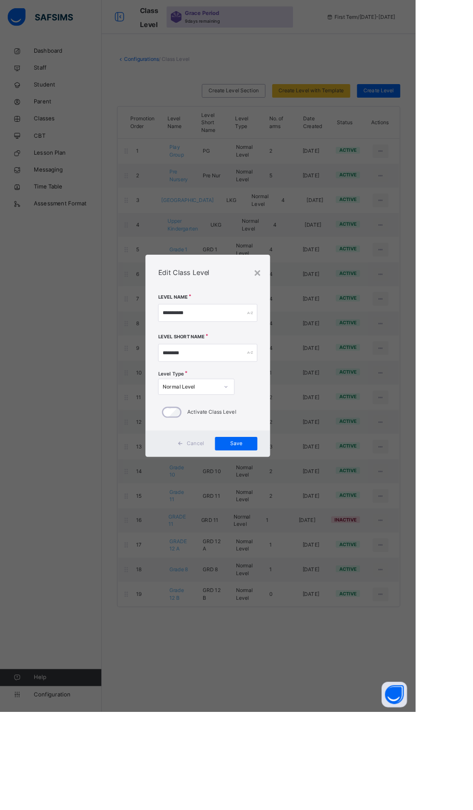
type input "**********"
type input "********"
click at [232, 509] on span "Cancel" at bounding box center [222, 504] width 19 height 9
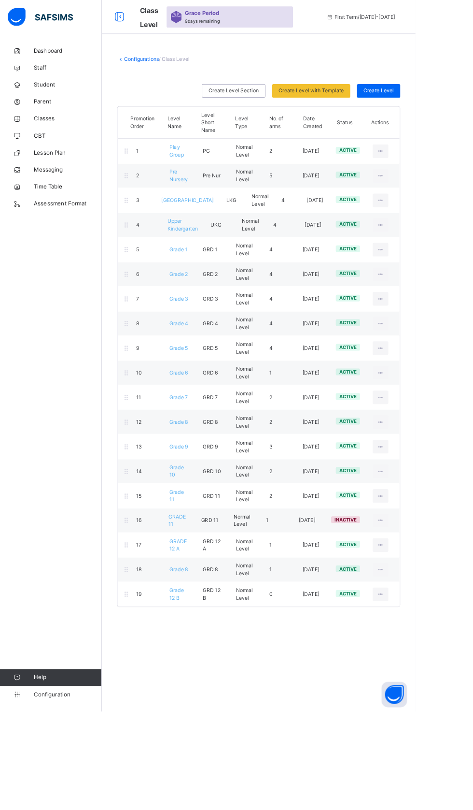
click at [0, 0] on ul "View Class Level Edit Class Level Move to section Deactivate Class Level" at bounding box center [0, 0] width 0 height 0
click at [0, 0] on div "View Class Level" at bounding box center [0, 0] width 0 height 0
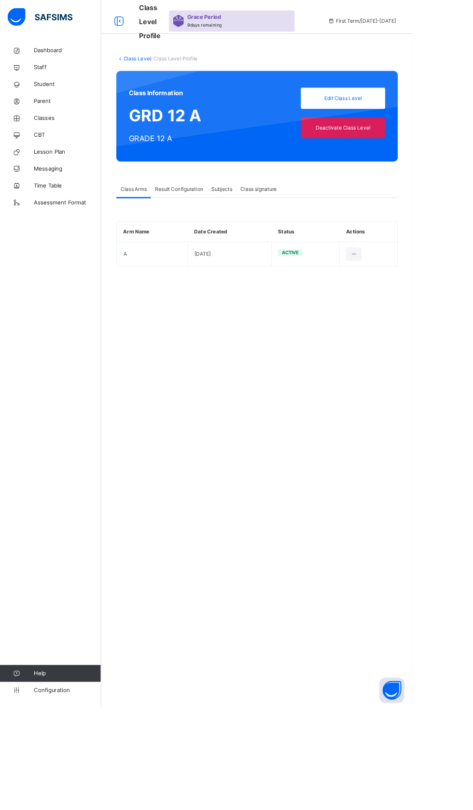
click at [0, 382] on div "Dashboard Staff Student Parent Classes CBT Lesson Plan Messaging Time Table Ass…" at bounding box center [58, 424] width 116 height 771
click at [0, 0] on ul "View Details" at bounding box center [0, 0] width 0 height 0
click at [0, 0] on div "View Details" at bounding box center [0, 0] width 0 height 0
click at [387, 108] on span "Edit Class Level" at bounding box center [393, 112] width 82 height 9
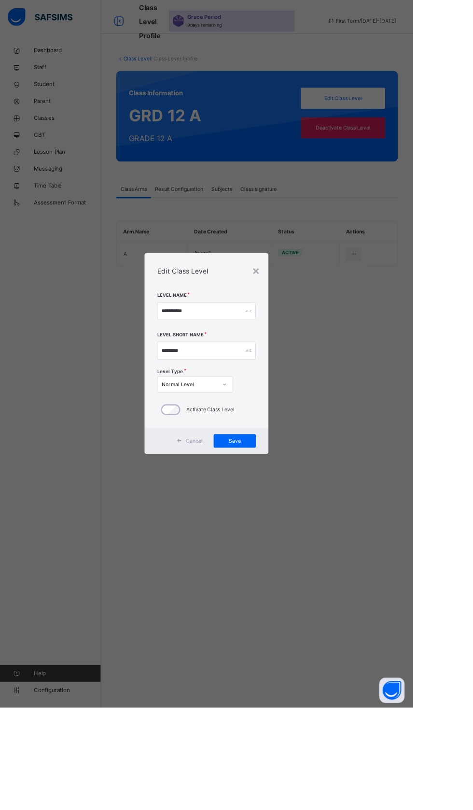
click at [298, 320] on div "×" at bounding box center [293, 310] width 9 height 20
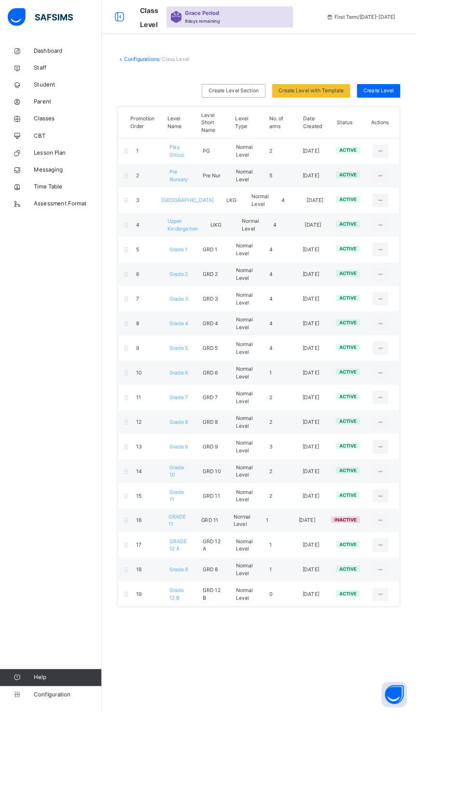
click at [0, 0] on ul "View Class Level Edit Class Level Move to section Deactivate Class Level" at bounding box center [0, 0] width 0 height 0
click at [280, 781] on div "Configurations / Class Level Create Level Section Create Level with Template Se…" at bounding box center [294, 405] width 357 height 810
click at [198, 675] on span "Grade 12 B" at bounding box center [201, 676] width 16 height 16
click at [377, 108] on div "Create Level with Template" at bounding box center [354, 103] width 89 height 15
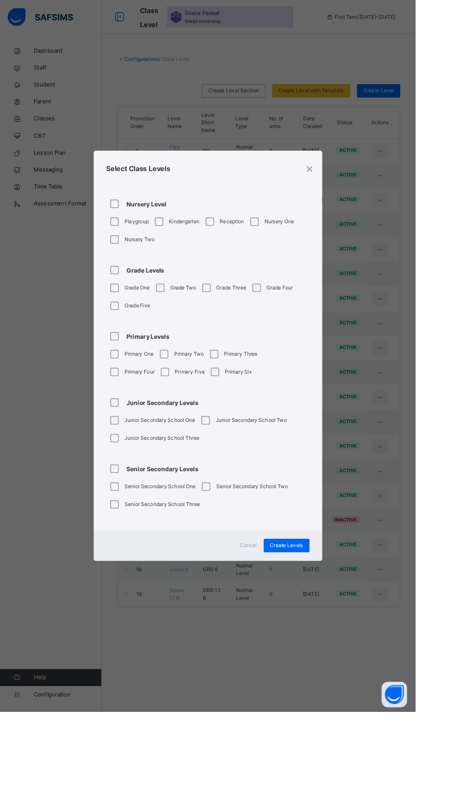
click at [345, 625] on span "Create Levels" at bounding box center [327, 620] width 38 height 9
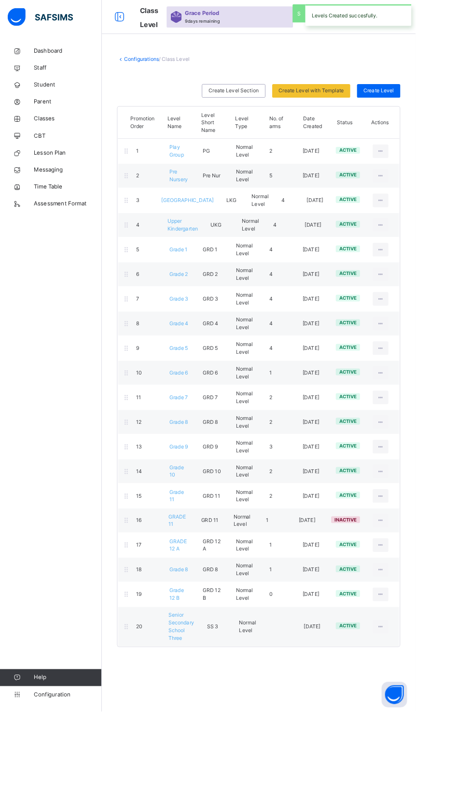
click at [0, 0] on ul "View Class Level Edit Class Level Move to section Deactivate Class Level" at bounding box center [0, 0] width 0 height 0
click at [434, 709] on icon at bounding box center [433, 713] width 8 height 9
click at [0, 0] on div "Deactivate Class Level" at bounding box center [0, 0] width 0 height 0
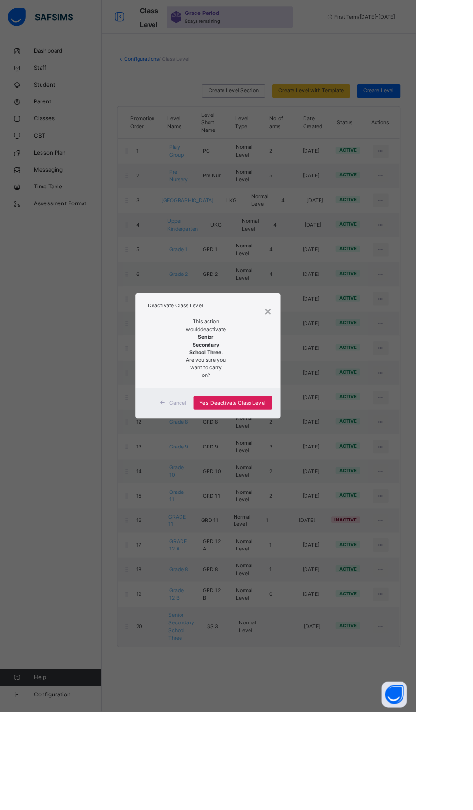
click at [303, 463] on span "Yes, Deactivate Class Level" at bounding box center [265, 458] width 75 height 9
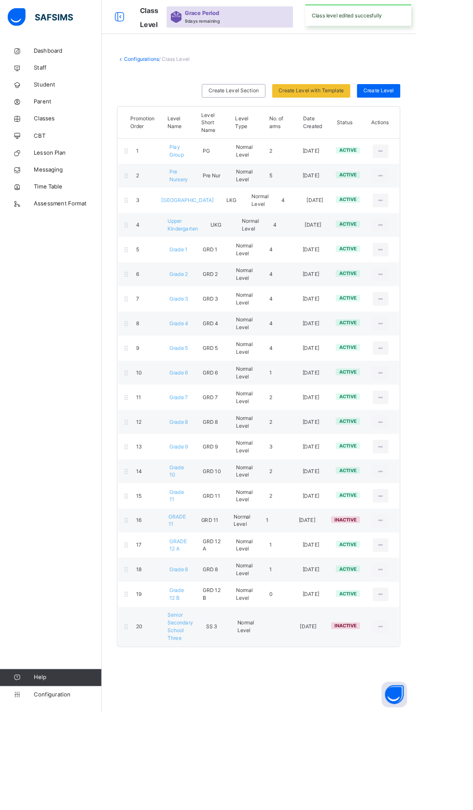
click at [0, 0] on ul "View Class Level Edit Class Level Move to section Activate Class Level" at bounding box center [0, 0] width 0 height 0
click at [299, 809] on div "Configurations / Class Level Create Level Section Create Level with Template Se…" at bounding box center [294, 405] width 357 height 810
click at [433, 616] on icon at bounding box center [433, 620] width 8 height 9
click at [0, 0] on div "Move to section" at bounding box center [0, 0] width 0 height 0
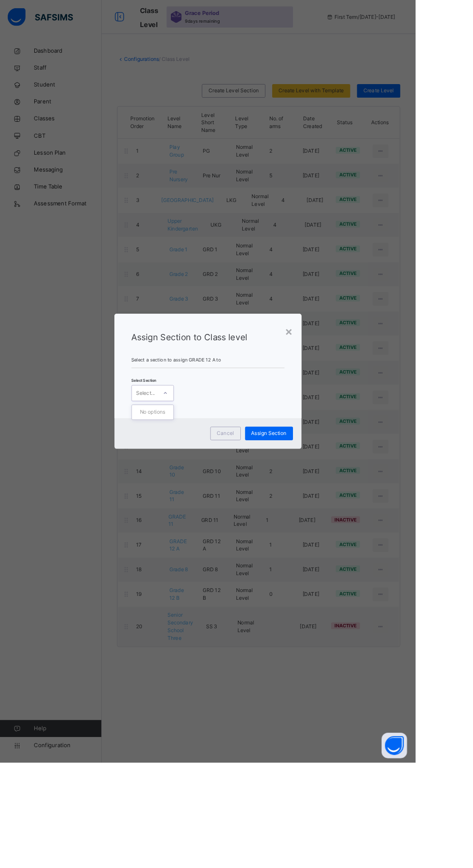
click at [287, 457] on div "Select Section 0 results available. Use Up and Down to choose options, press En…" at bounding box center [237, 442] width 174 height 28
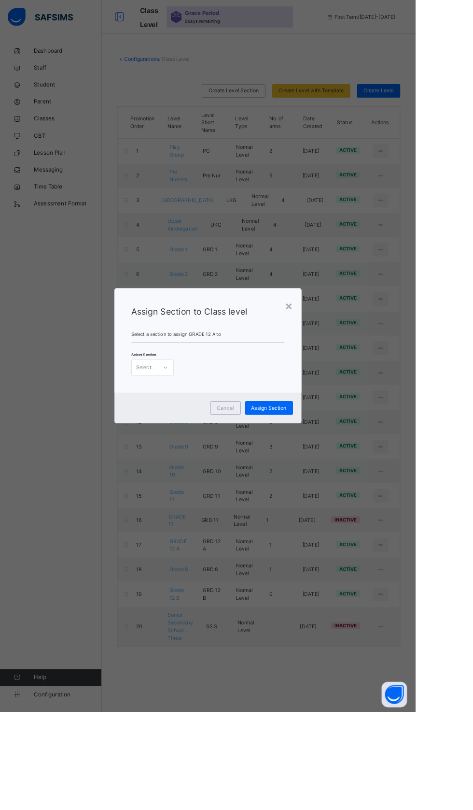
click at [263, 385] on span "Select a section to assign GRADE 12 A to" at bounding box center [237, 380] width 174 height 8
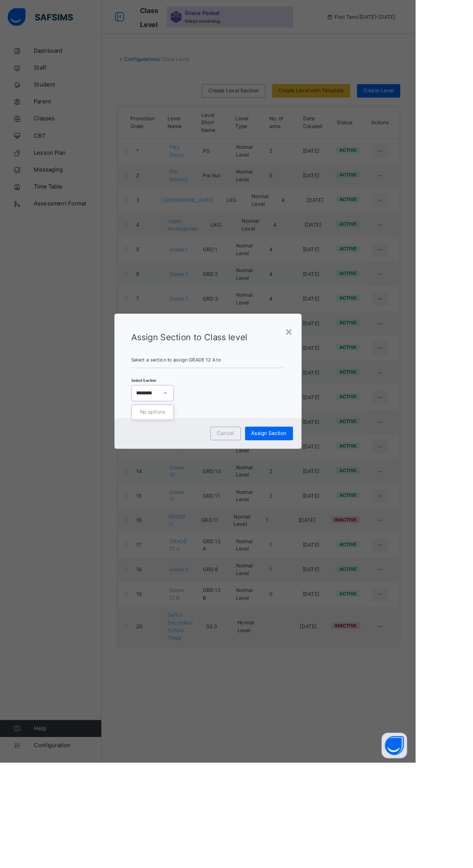
type input "********"
click at [340, 559] on div "× Assign Section to Class level Select a section to assign GRADE 12 A to Select…" at bounding box center [236, 434] width 473 height 868
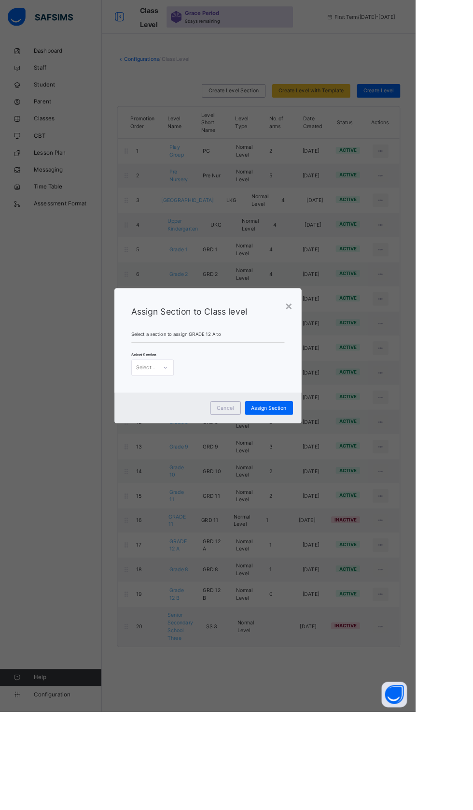
click at [334, 358] on div "×" at bounding box center [329, 348] width 9 height 20
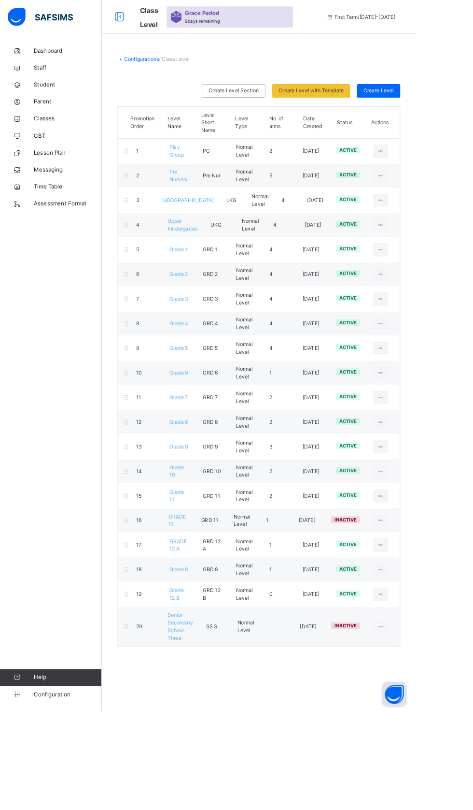
click at [308, 616] on span "1" at bounding box center [308, 619] width 3 height 7
click at [437, 618] on icon at bounding box center [433, 620] width 8 height 9
click at [311, 809] on div "Configurations / Class Level Create Level Section Create Level with Template Se…" at bounding box center [294, 405] width 357 height 810
click at [252, 809] on div "Configurations / Class Level Create Level Section Create Level with Template Se…" at bounding box center [294, 405] width 357 height 810
click at [78, 795] on span "Configuration" at bounding box center [77, 790] width 77 height 10
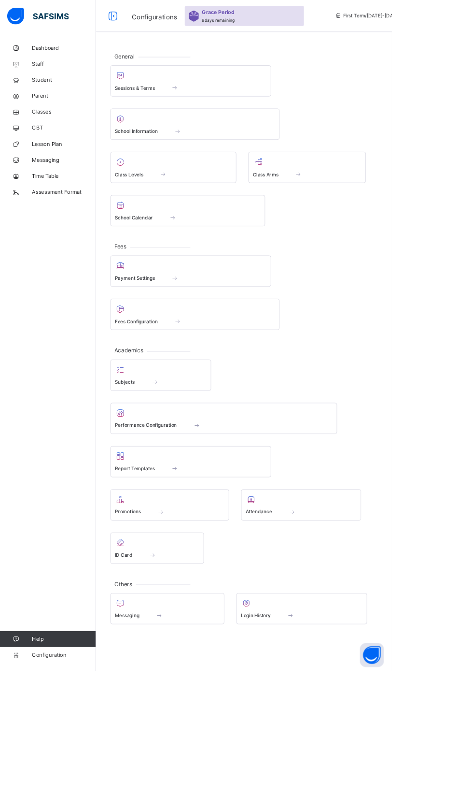
click at [423, 211] on div "Class Arms" at bounding box center [370, 210] width 131 height 10
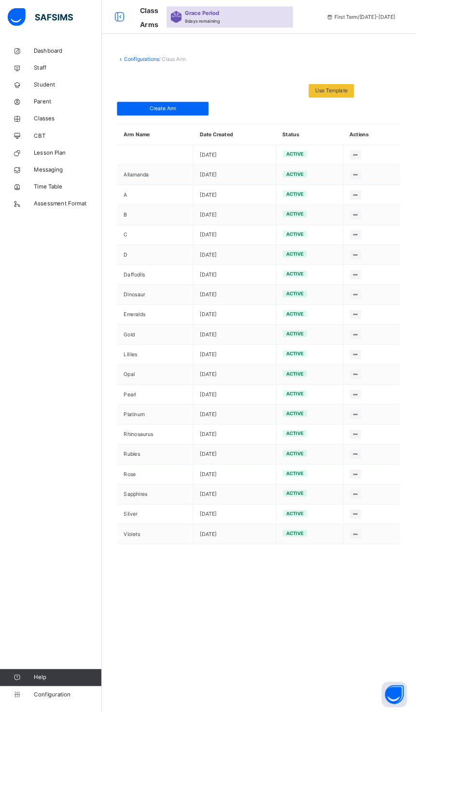
click at [0, 0] on ul "Edit Arm Delete Arm" at bounding box center [0, 0] width 0 height 0
click at [473, 367] on html "Class Arms Grace Period 9 days remaining First Term / [DATE]-[DATE] [PERSON_NAM…" at bounding box center [236, 405] width 473 height 810
click at [145, 86] on span at bounding box center [294, 88] width 323 height 14
click at [7, 193] on icon at bounding box center [19, 193] width 39 height 7
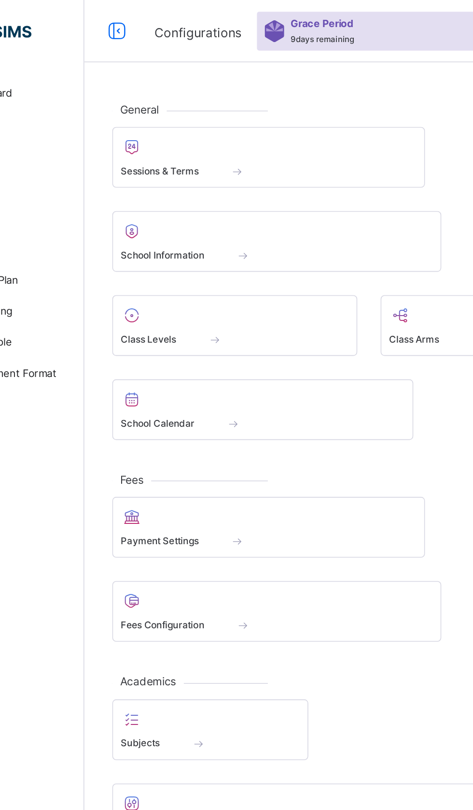
click at [161, 209] on span "Class Levels" at bounding box center [156, 210] width 34 height 9
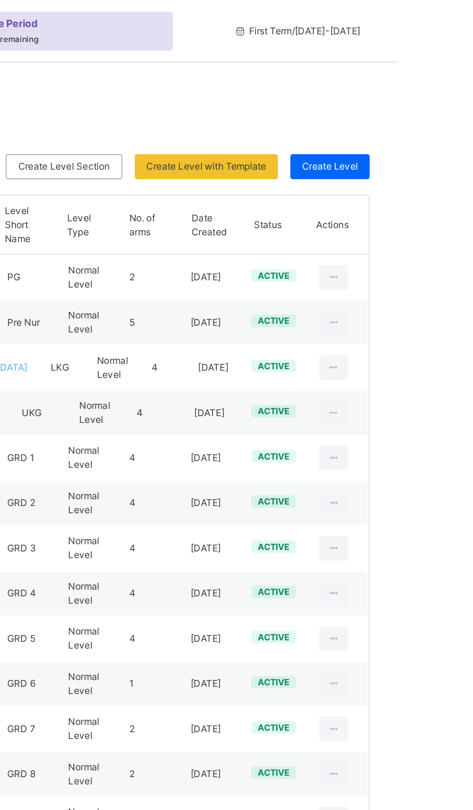
click at [445, 97] on div "Create Level" at bounding box center [431, 103] width 49 height 15
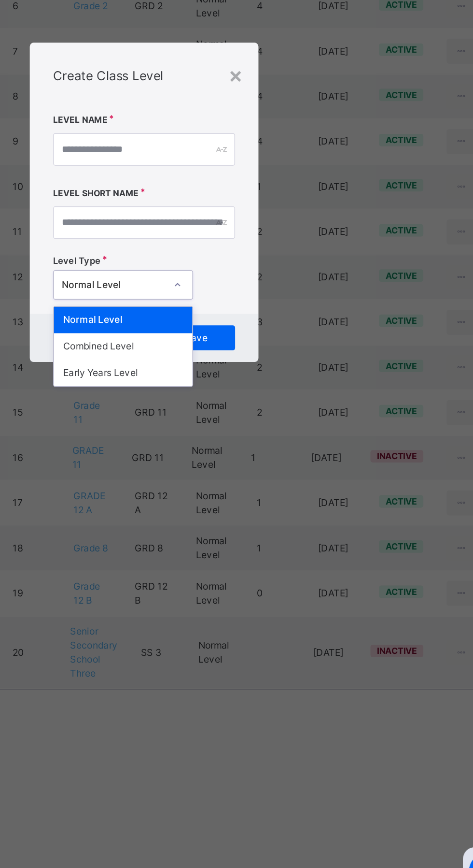
click at [235, 531] on div "Combined Level" at bounding box center [224, 523] width 86 height 16
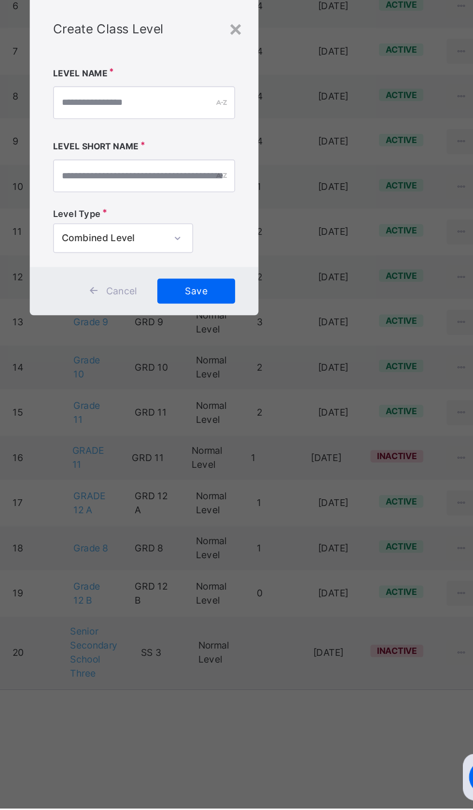
click at [298, 336] on div "×" at bounding box center [293, 325] width 9 height 20
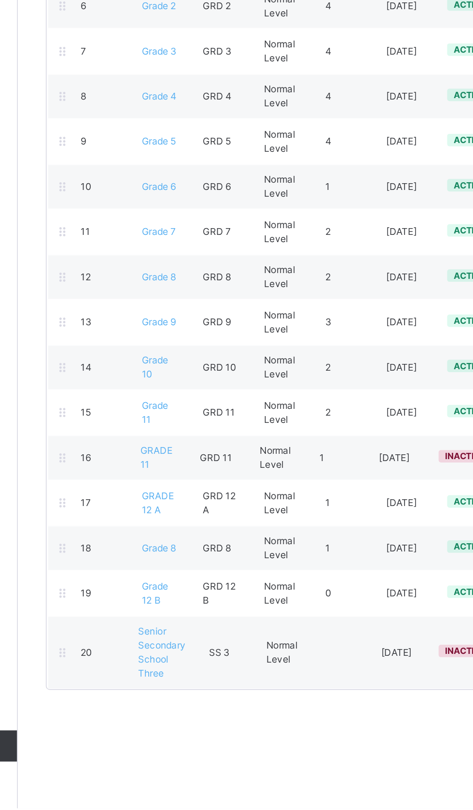
click at [140, 709] on icon at bounding box center [144, 713] width 8 height 9
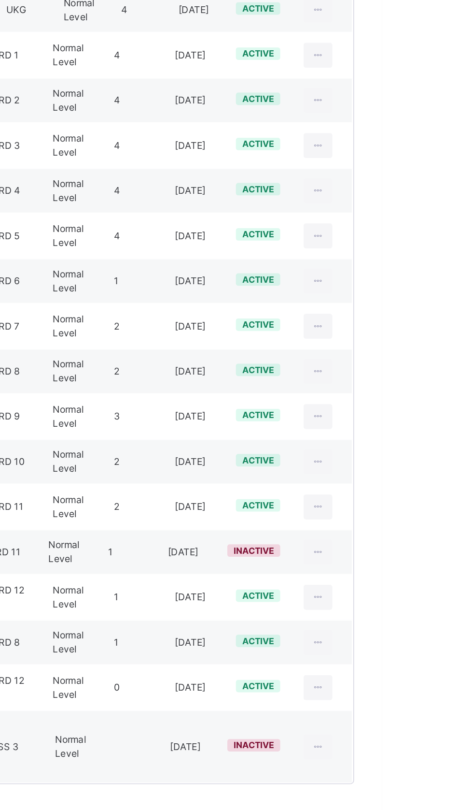
click at [436, 616] on icon at bounding box center [433, 620] width 8 height 9
click at [0, 0] on div "Edit Class Level" at bounding box center [0, 0] width 0 height 0
type input "**********"
type input "********"
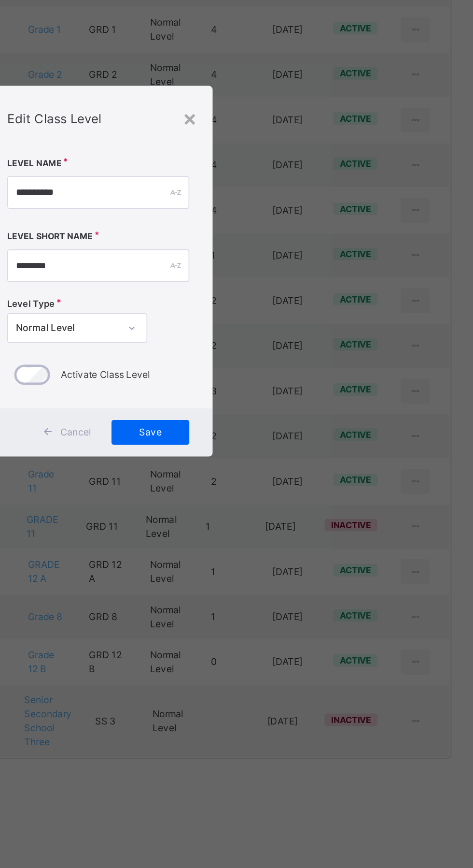
click at [286, 538] on span "Save" at bounding box center [269, 533] width 34 height 9
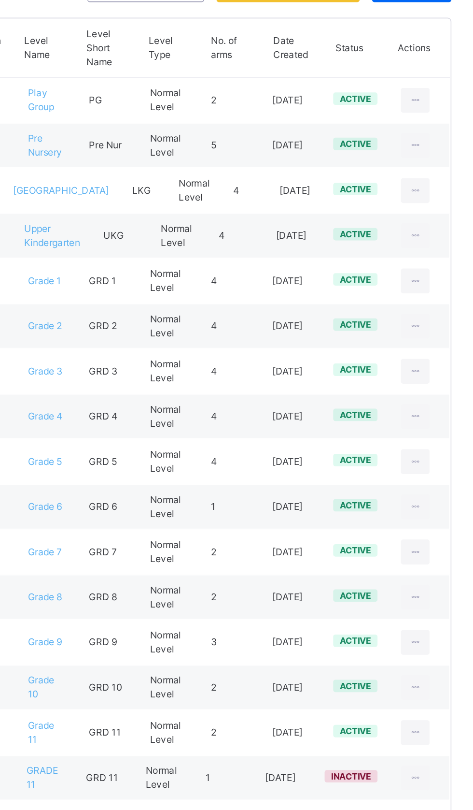
click at [315, 476] on div "2" at bounding box center [319, 480] width 38 height 9
click at [314, 476] on div "2" at bounding box center [319, 480] width 38 height 9
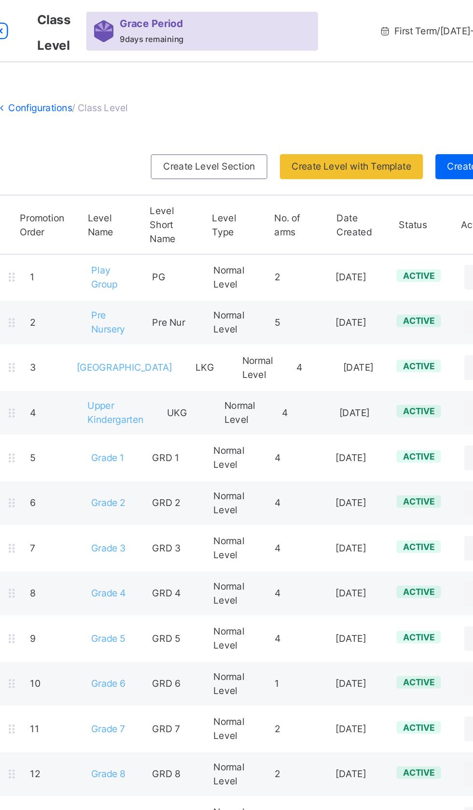
click at [253, 110] on div "Create Level Section" at bounding box center [266, 103] width 72 height 15
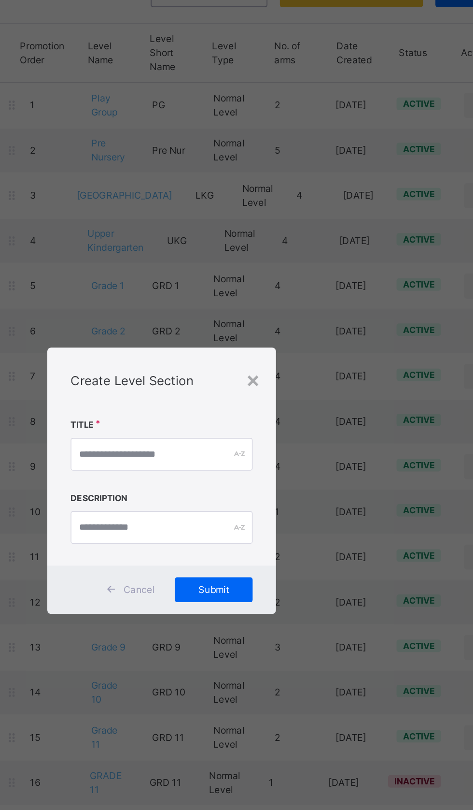
click at [232, 477] on span "Cancel" at bounding box center [222, 472] width 19 height 9
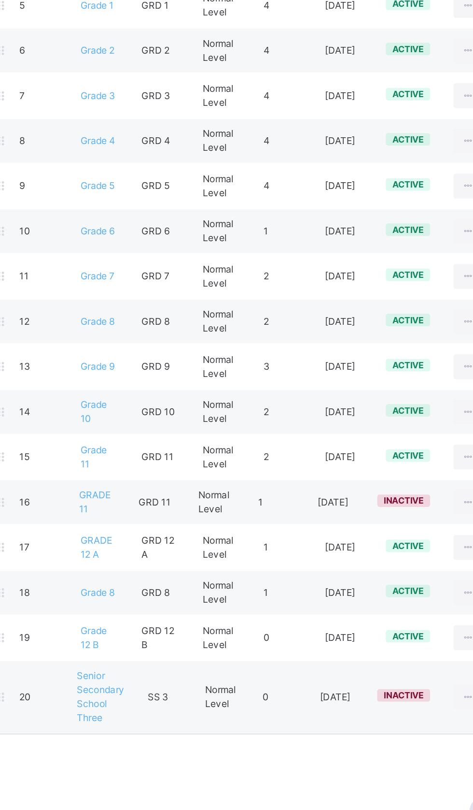
click at [241, 669] on span "GRD 12 B" at bounding box center [241, 676] width 20 height 16
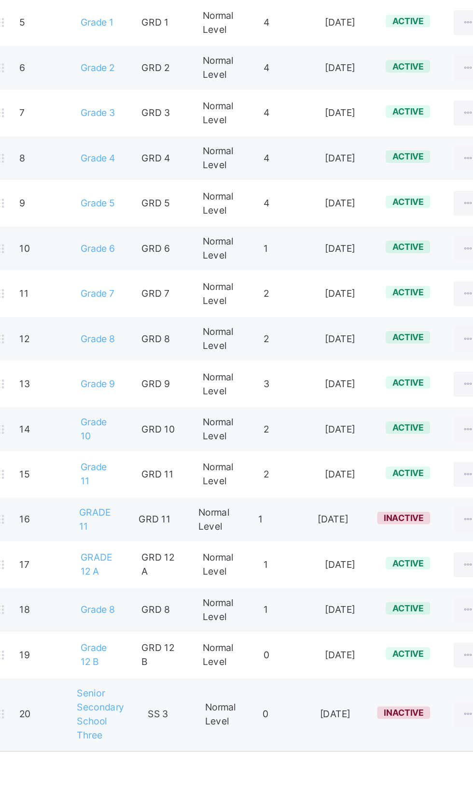
click at [246, 615] on div "GRD 12 A" at bounding box center [243, 620] width 38 height 17
click at [315, 616] on div "1" at bounding box center [319, 620] width 38 height 9
click at [202, 612] on span "GRADE 12 A" at bounding box center [203, 620] width 20 height 16
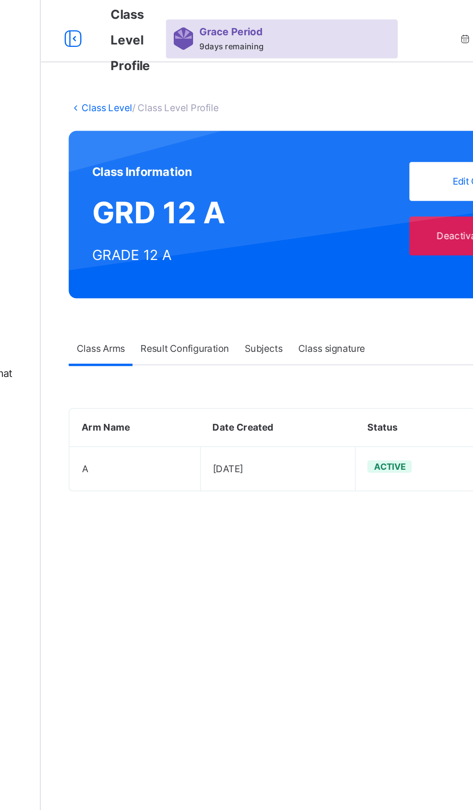
click at [160, 295] on td "A" at bounding box center [174, 291] width 81 height 28
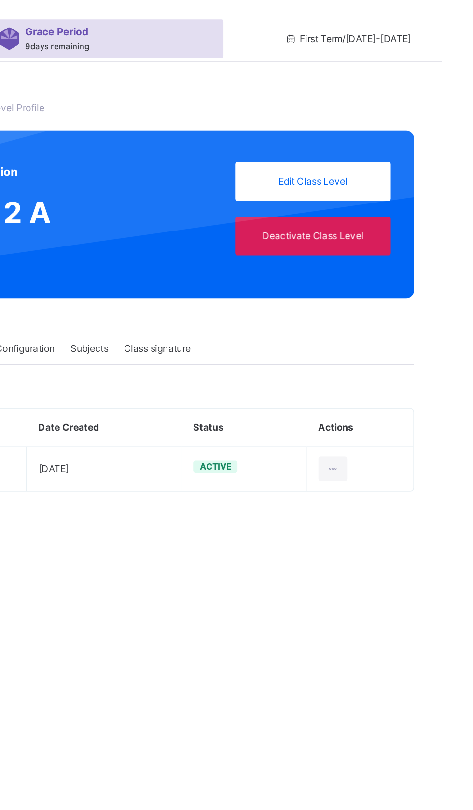
click at [412, 292] on div at bounding box center [406, 290] width 18 height 15
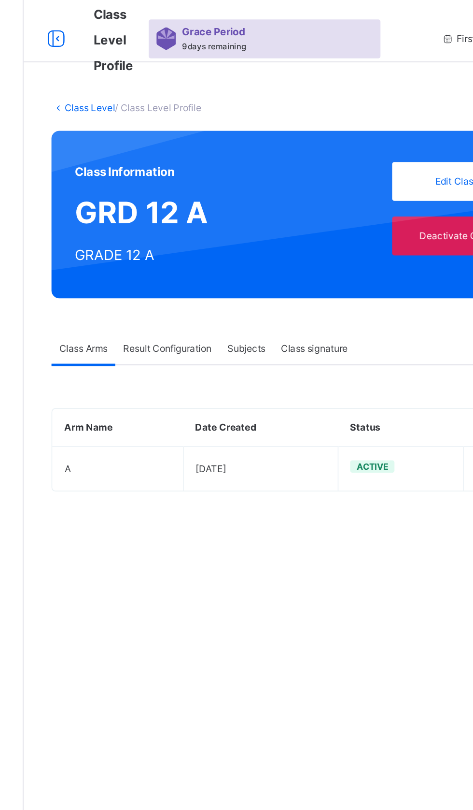
click at [172, 137] on div "Class Information GRD 12 A GRADE 12 A Edit Class Level Deactivate Class Level" at bounding box center [294, 133] width 323 height 104
click at [169, 161] on div "Class Information GRD 12 A GRADE 12 A Edit Class Level Deactivate Class Level" at bounding box center [294, 133] width 323 height 104
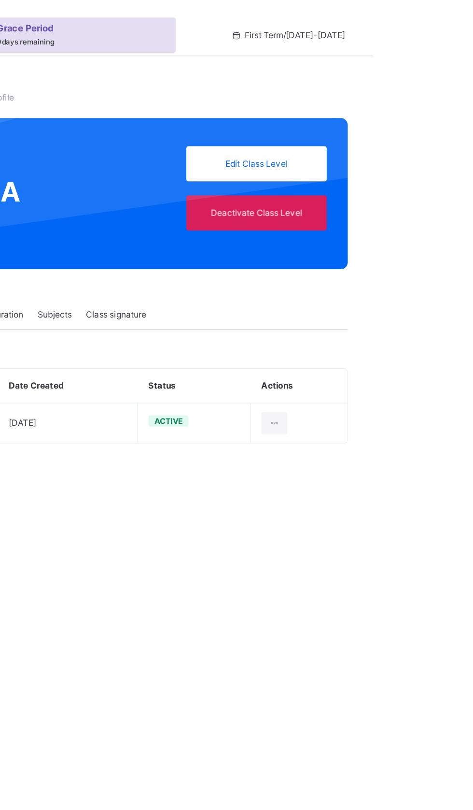
click at [363, 113] on span "Edit Class Level" at bounding box center [393, 112] width 82 height 9
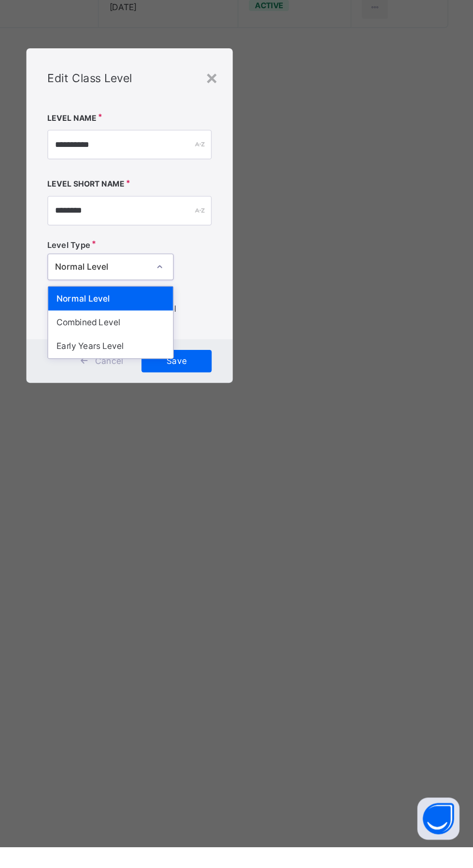
click at [227, 515] on div "Combined Level" at bounding box center [224, 507] width 86 height 16
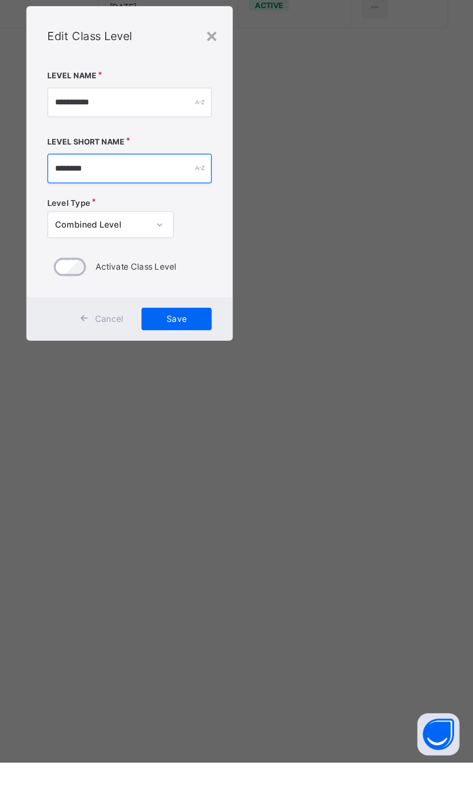
click at [264, 412] on input "********" at bounding box center [236, 401] width 113 height 20
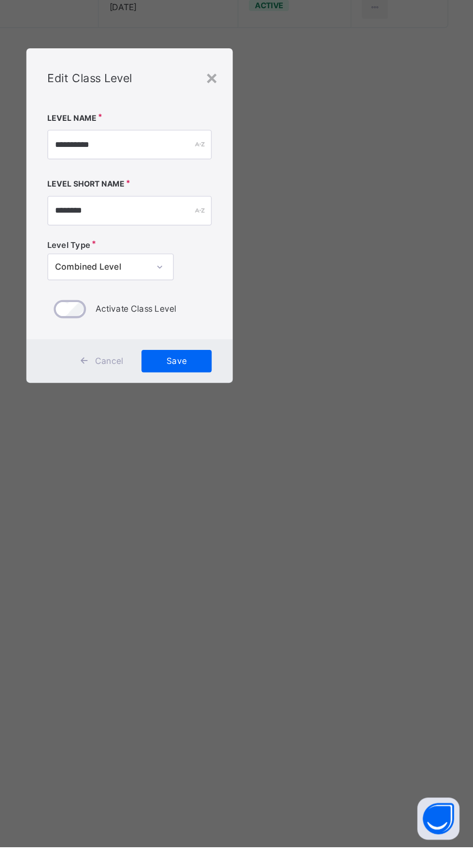
click at [286, 538] on span "Save" at bounding box center [269, 533] width 34 height 9
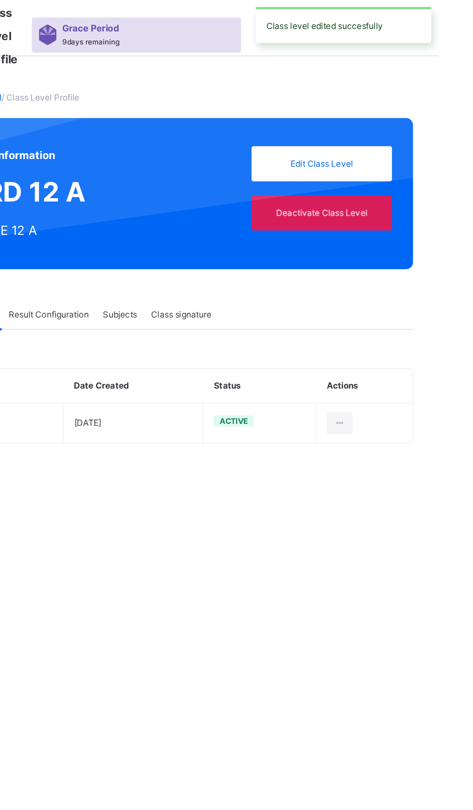
click at [405, 290] on icon at bounding box center [405, 290] width 8 height 9
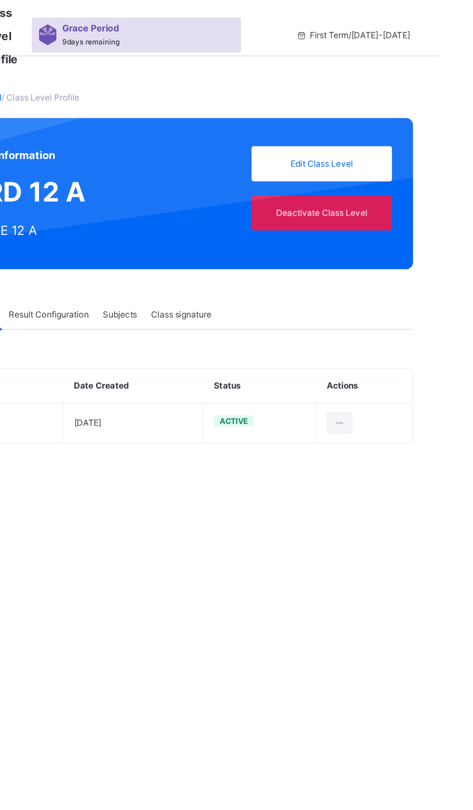
click at [288, 374] on div "Class Level / Class Level Profile Class Information GRD 12 A GRADE 12 A Edit Cl…" at bounding box center [294, 405] width 357 height 810
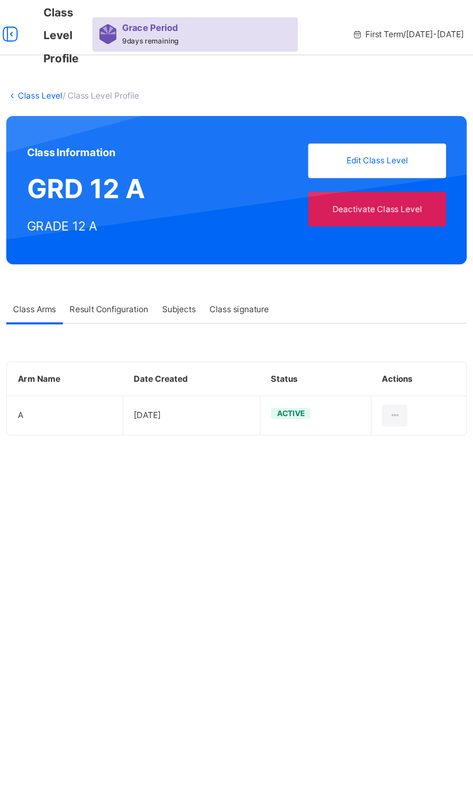
click at [285, 288] on td "[DATE]" at bounding box center [263, 291] width 96 height 28
click at [371, 116] on span "Edit Class Level" at bounding box center [393, 112] width 82 height 9
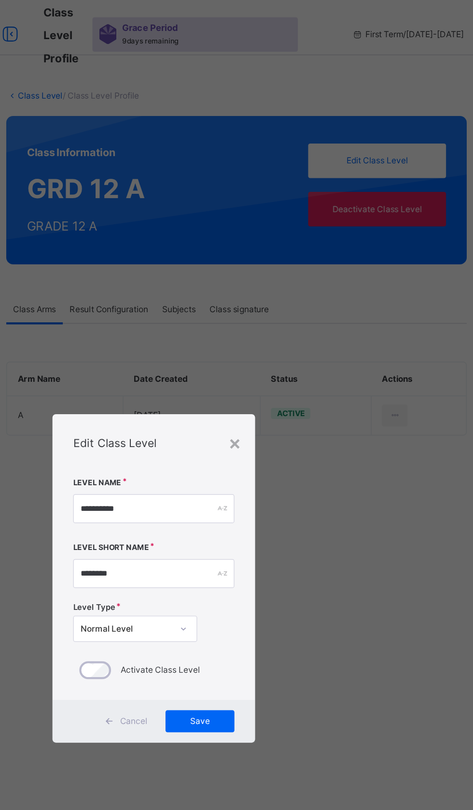
click at [298, 320] on div "×" at bounding box center [293, 310] width 9 height 20
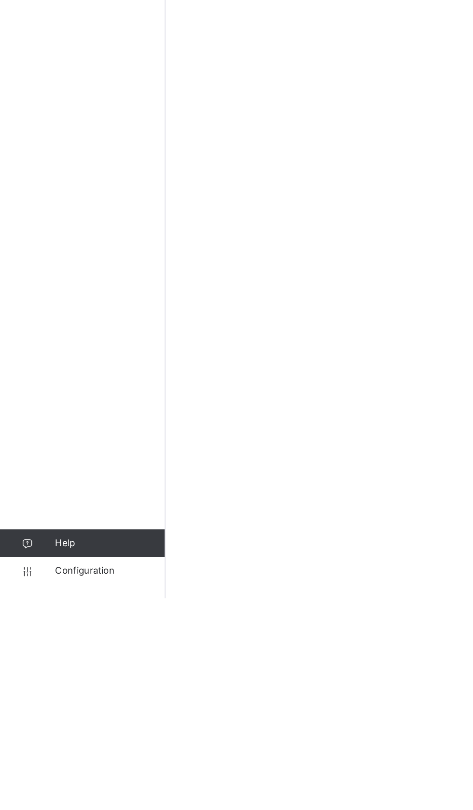
click at [61, 800] on link "Configuration" at bounding box center [57, 790] width 115 height 19
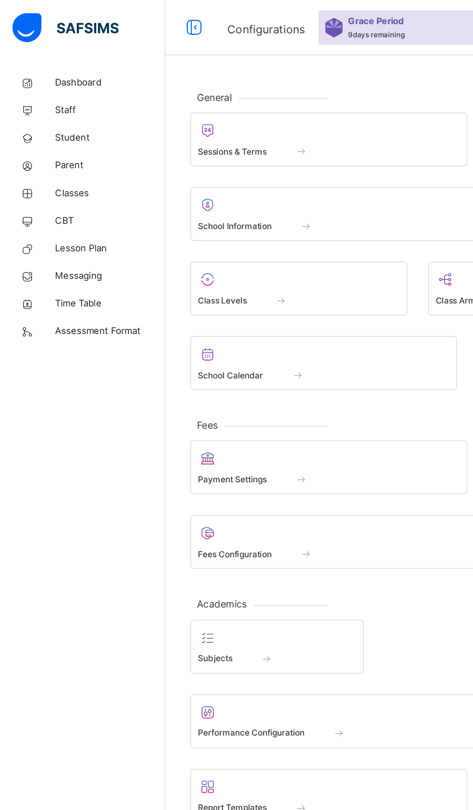
click at [46, 135] on span "Classes" at bounding box center [77, 135] width 77 height 10
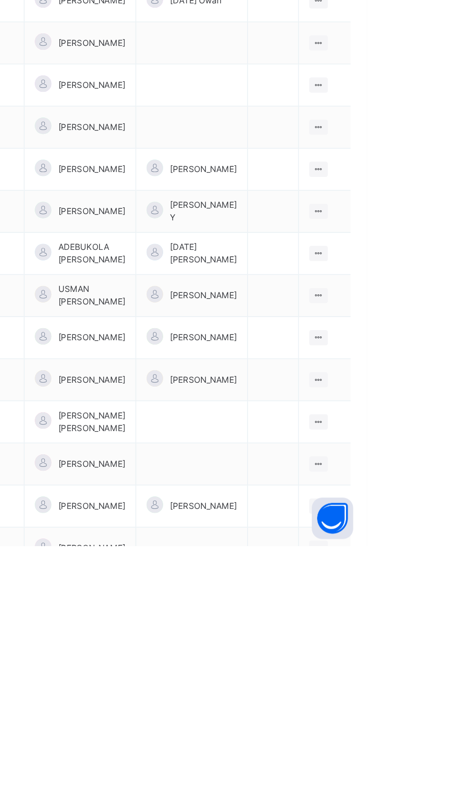
scroll to position [676, 0]
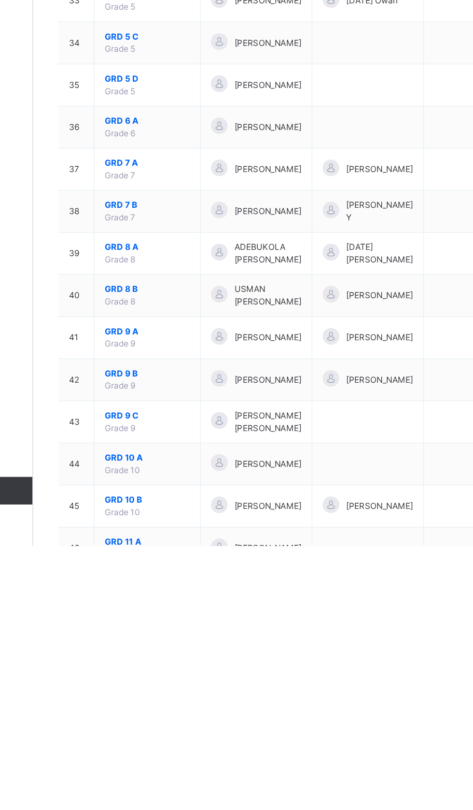
click at [0, 0] on div "View Class" at bounding box center [0, 0] width 0 height 0
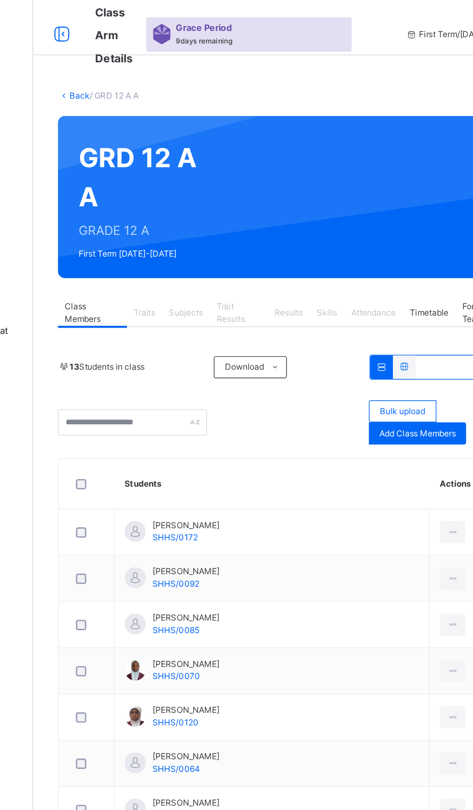
click at [207, 221] on div "Subjects" at bounding box center [222, 218] width 33 height 19
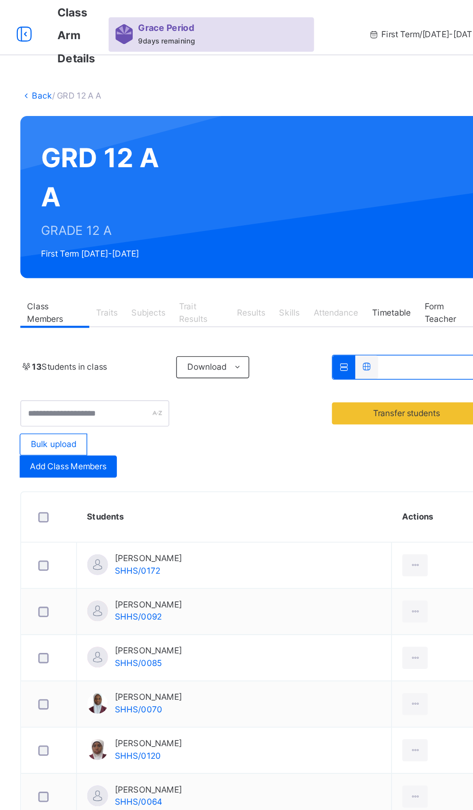
click at [194, 218] on span "Traits" at bounding box center [193, 218] width 15 height 9
click at [385, 287] on span "Transfer students" at bounding box center [404, 289] width 47 height 9
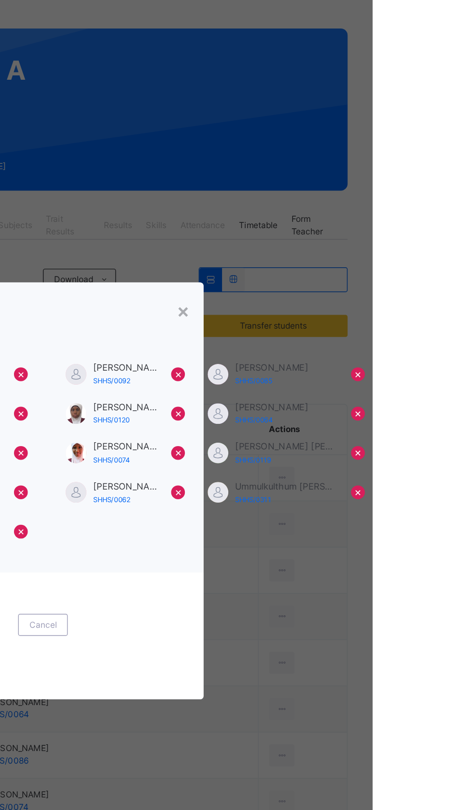
click at [260, 506] on div "Cancel" at bounding box center [242, 498] width 35 height 15
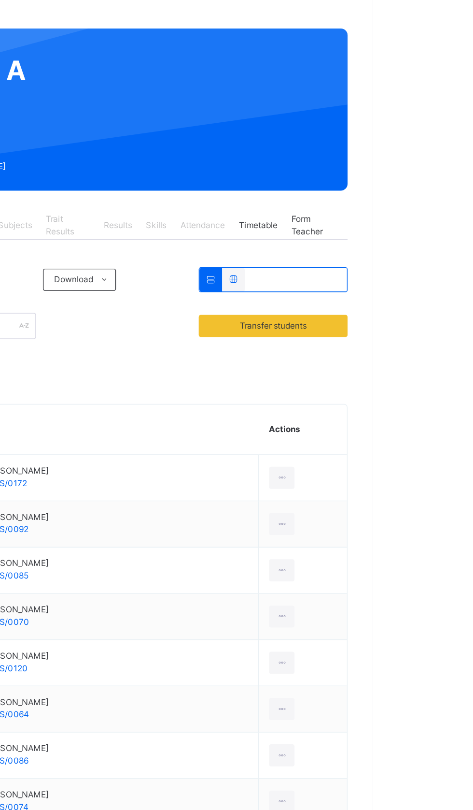
click at [412, 395] on div at bounding box center [410, 395] width 18 height 15
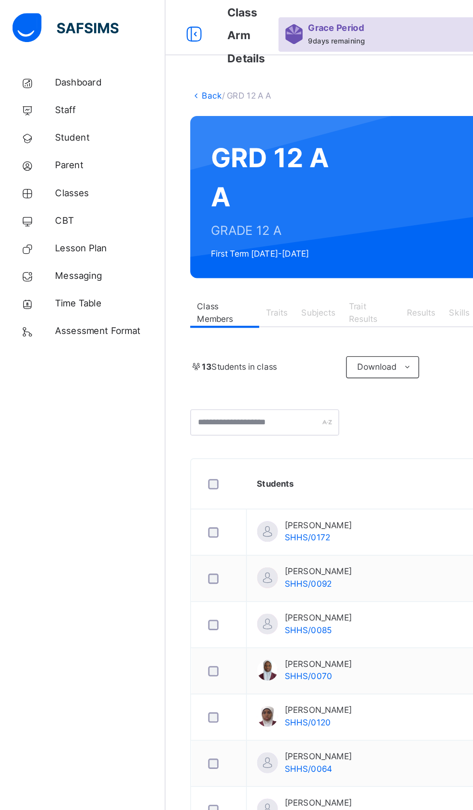
click at [0, 413] on div "Dashboard Staff Student Parent Classes CBT Lesson Plan Messaging Time Table Ass…" at bounding box center [58, 424] width 116 height 771
